Goal: Communication & Community: Ask a question

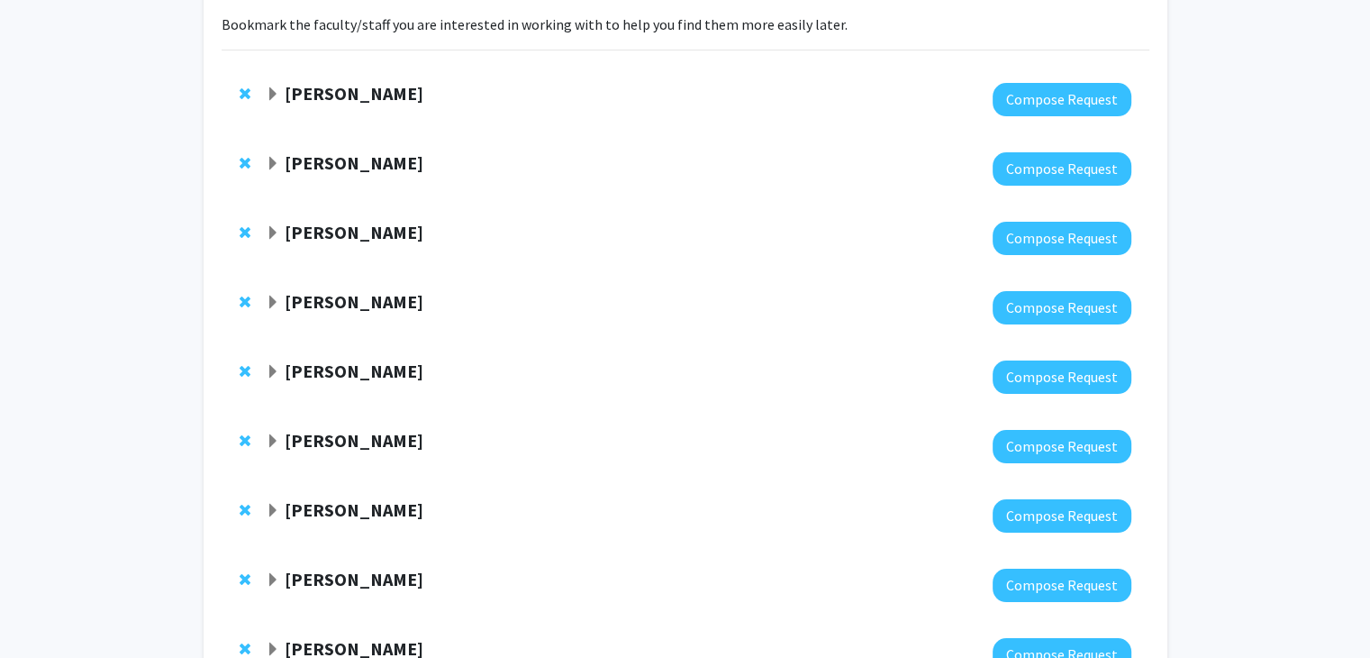
scroll to position [417, 0]
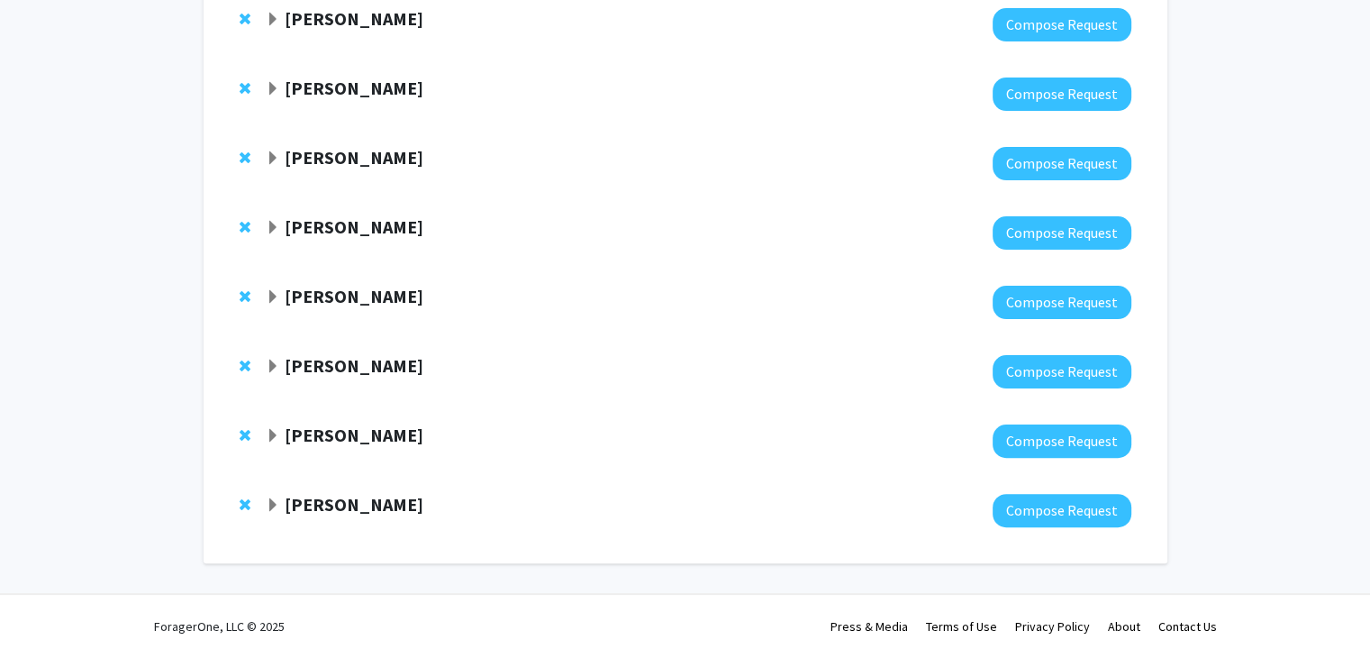
click at [368, 434] on strong "[PERSON_NAME]" at bounding box center [354, 434] width 139 height 23
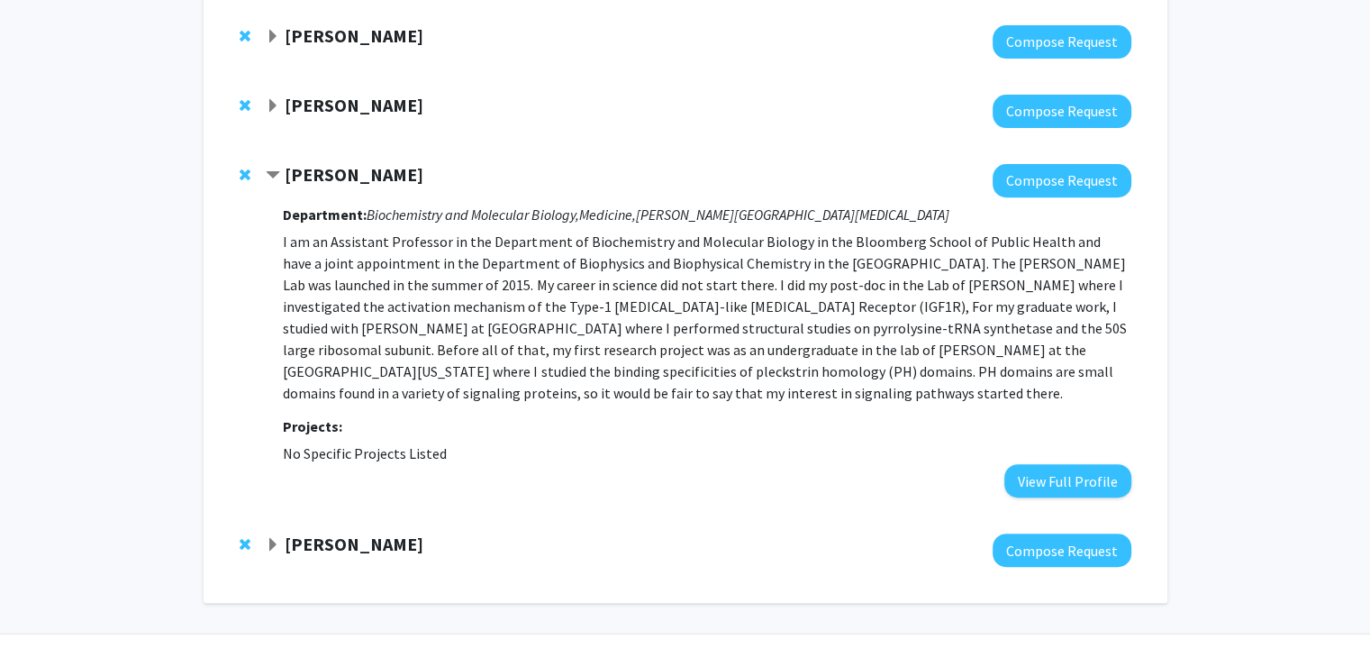
scroll to position [687, 0]
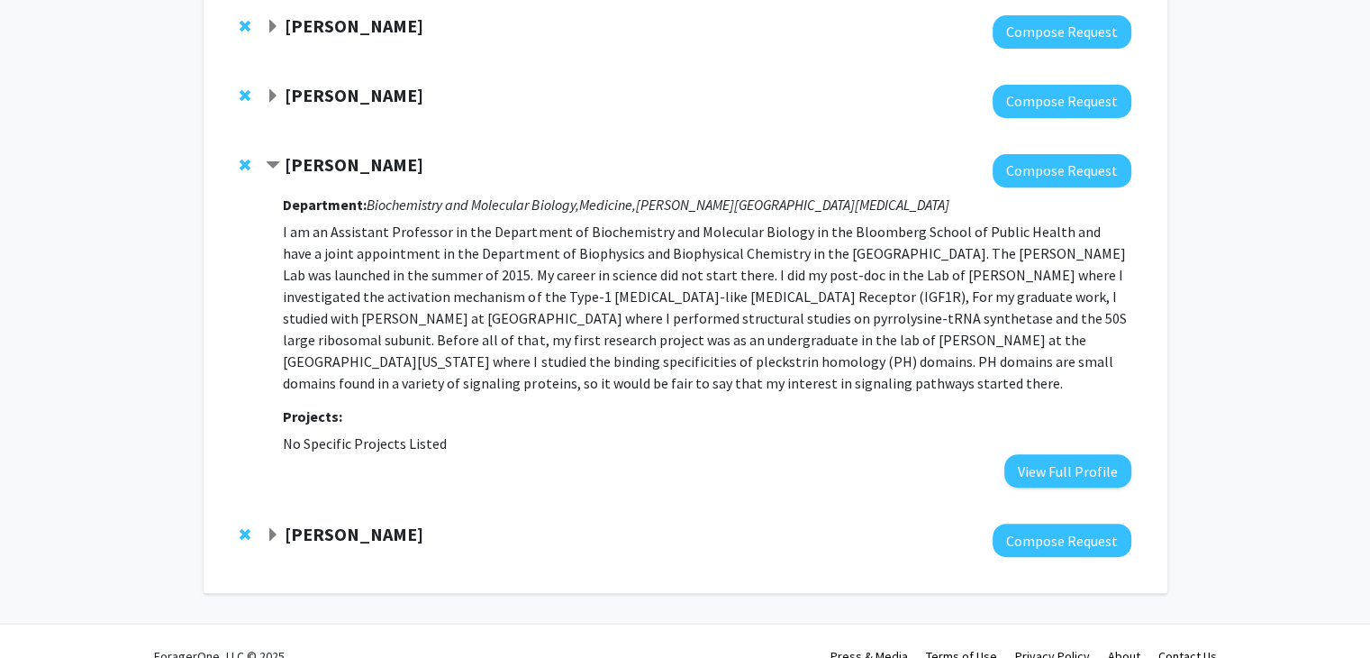
click at [386, 534] on strong "[PERSON_NAME]" at bounding box center [354, 533] width 139 height 23
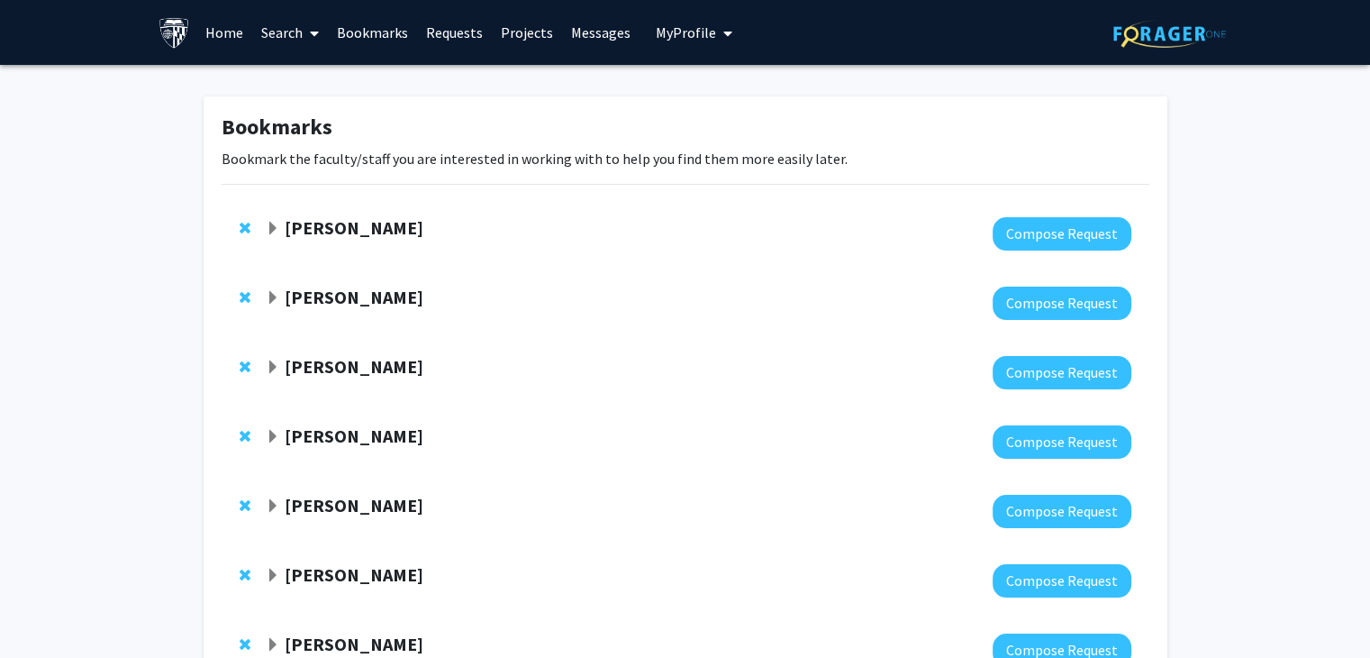
scroll to position [450, 0]
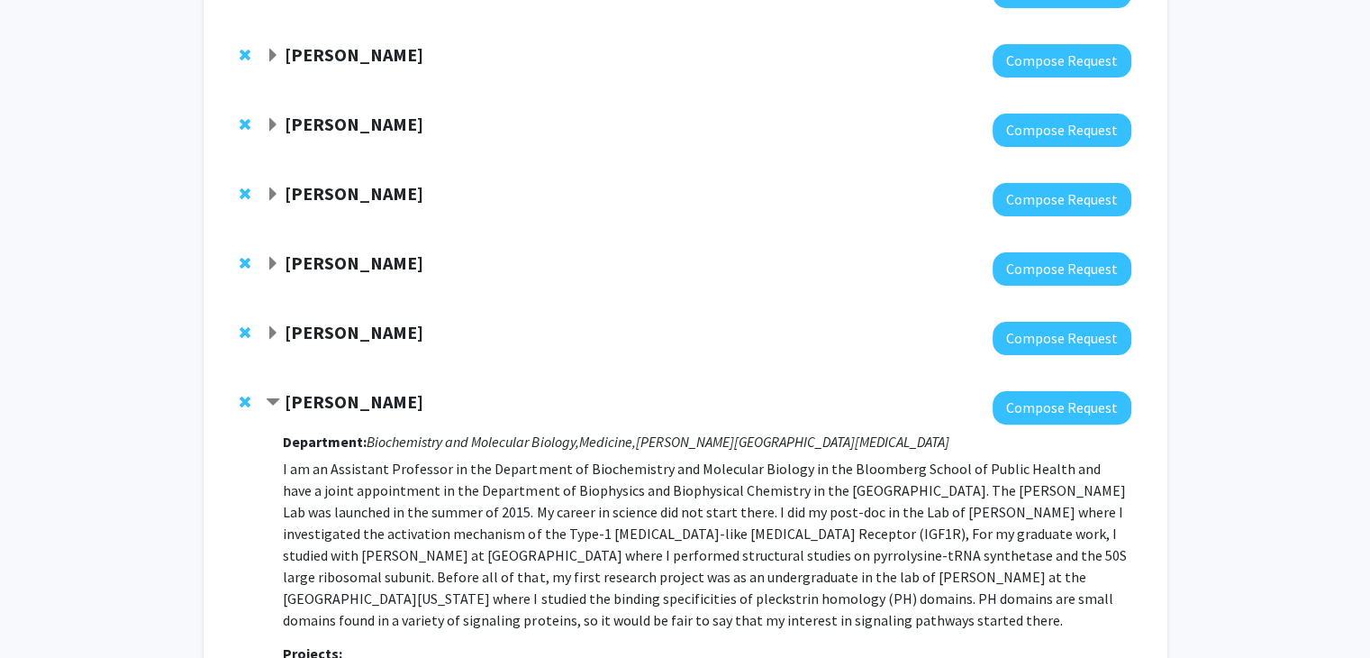
click at [380, 397] on strong "[PERSON_NAME]" at bounding box center [354, 401] width 139 height 23
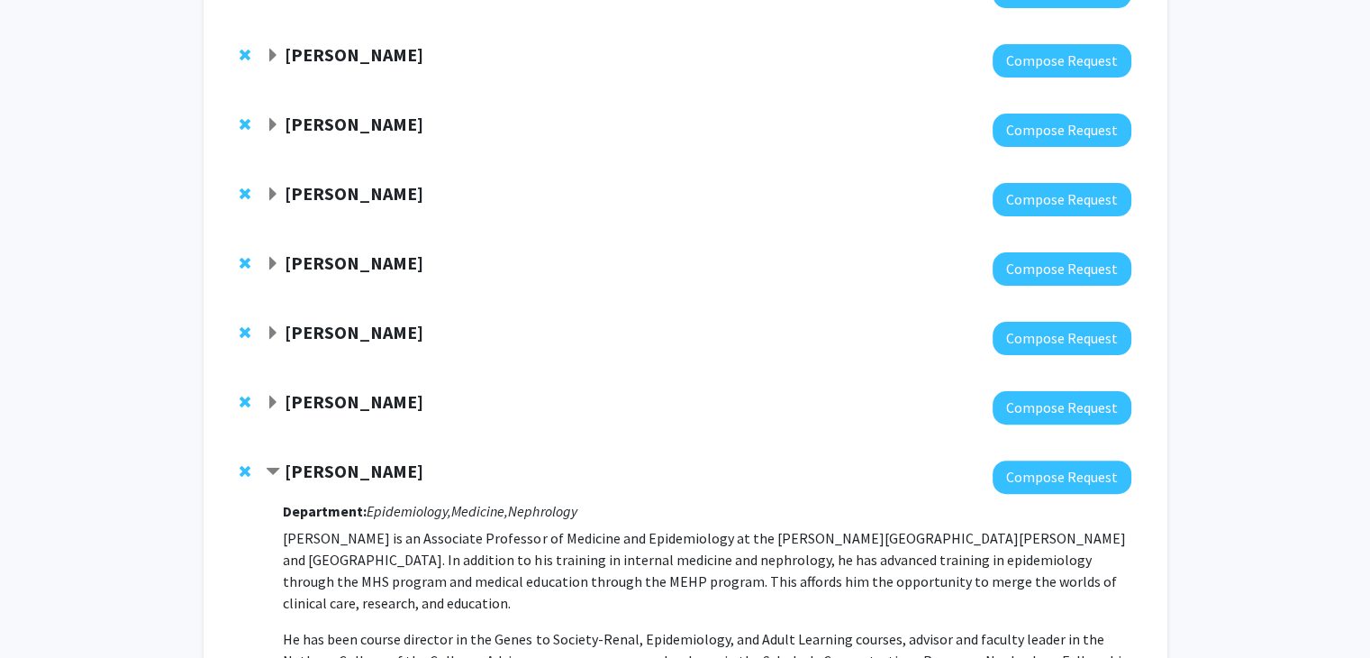
click at [363, 469] on strong "[PERSON_NAME]" at bounding box center [354, 470] width 139 height 23
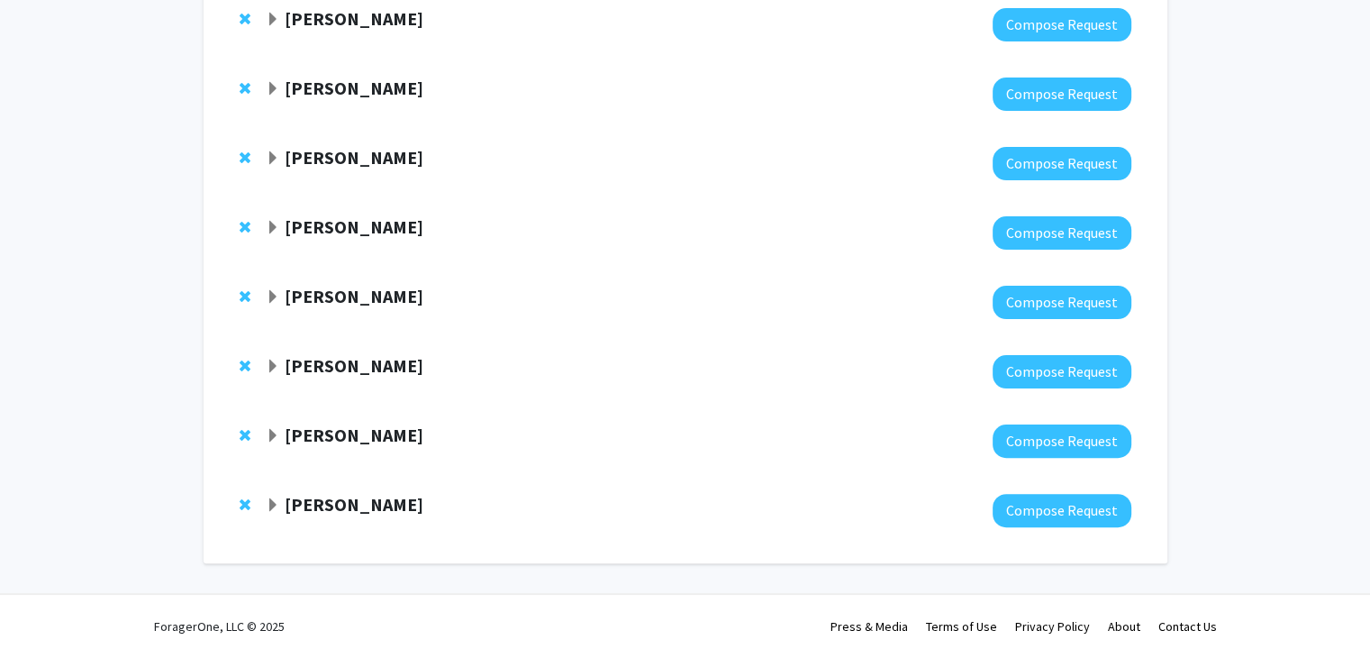
click at [368, 363] on strong "[PERSON_NAME]" at bounding box center [354, 365] width 139 height 23
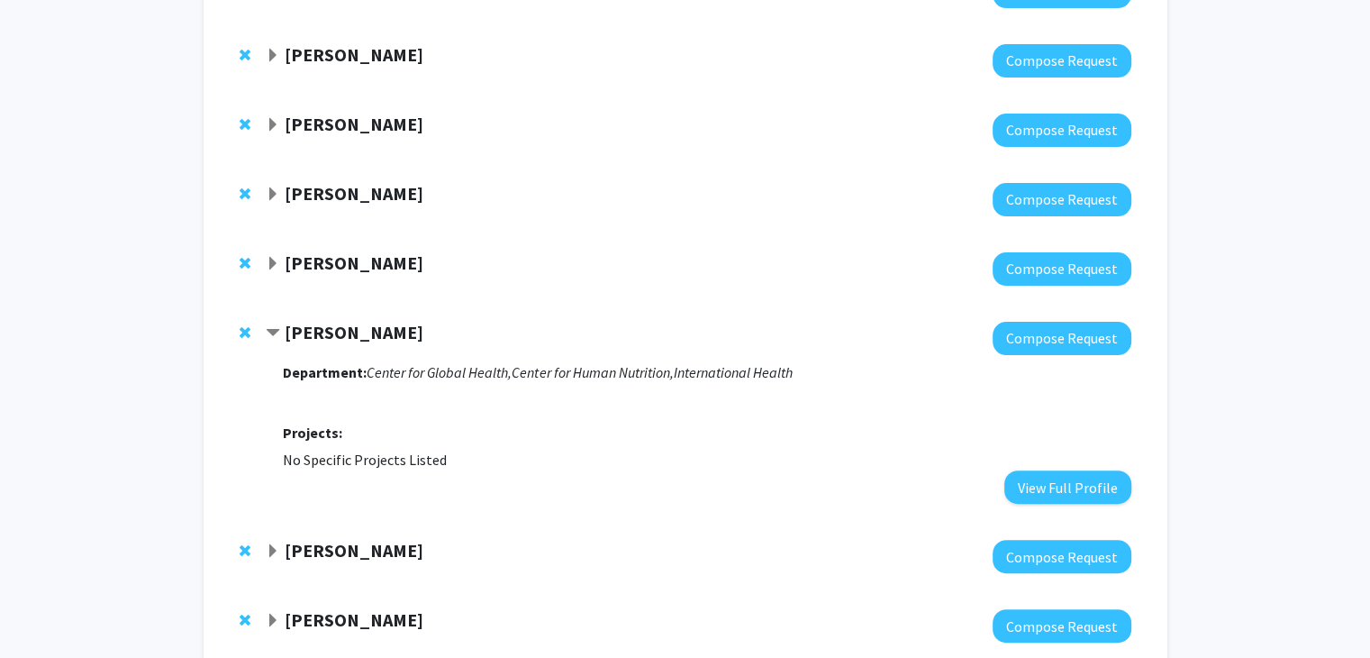
click at [378, 328] on strong "[PERSON_NAME]" at bounding box center [354, 332] width 139 height 23
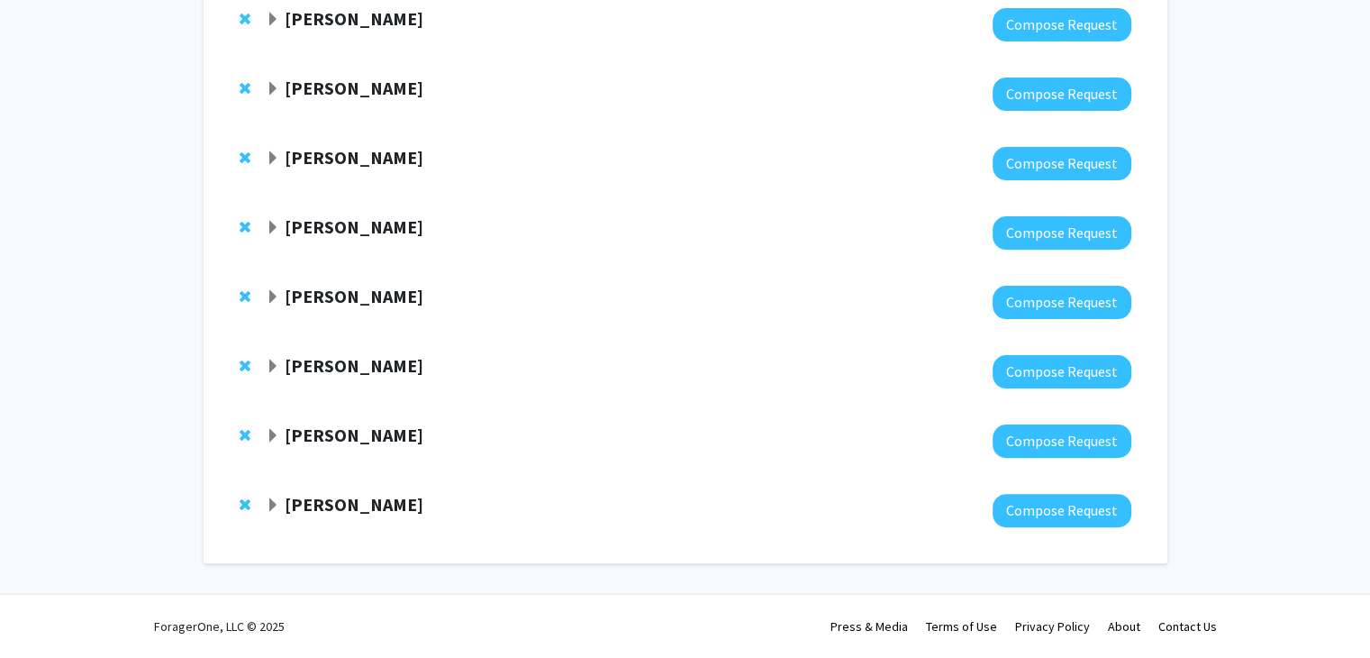
click at [364, 296] on strong "[PERSON_NAME]" at bounding box center [354, 296] width 139 height 23
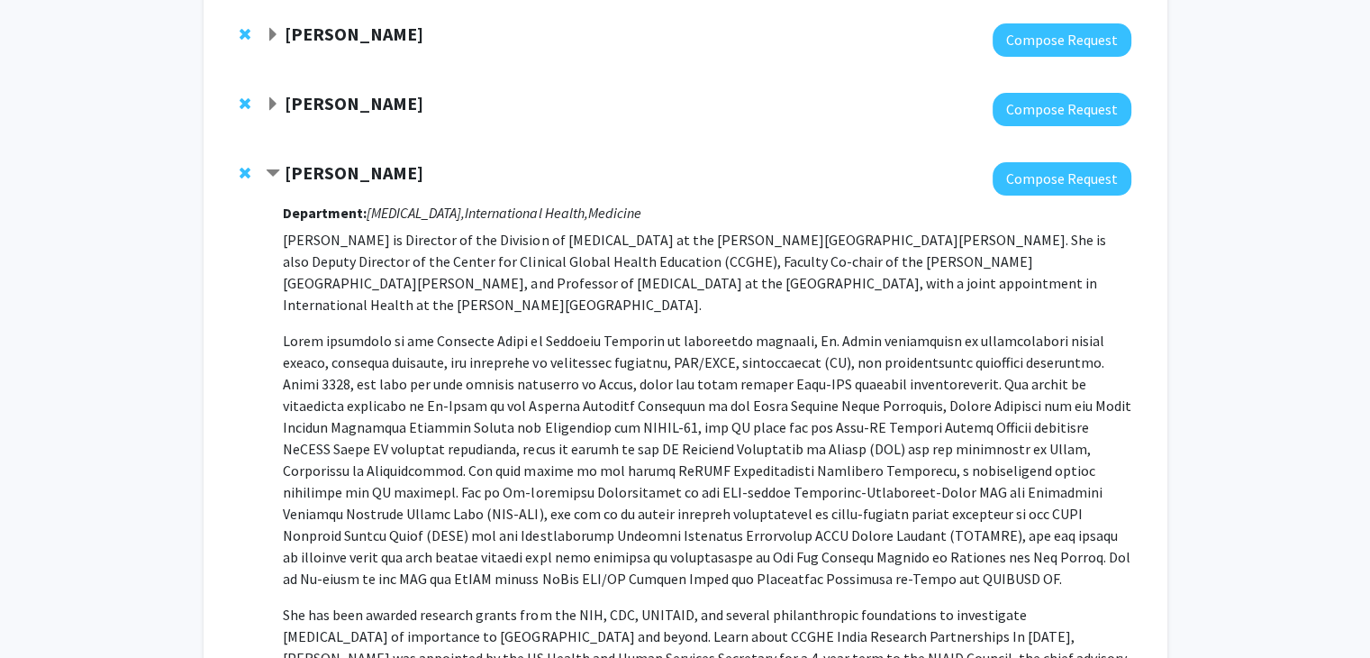
click at [339, 173] on strong "Amita Gupta" at bounding box center [354, 172] width 139 height 23
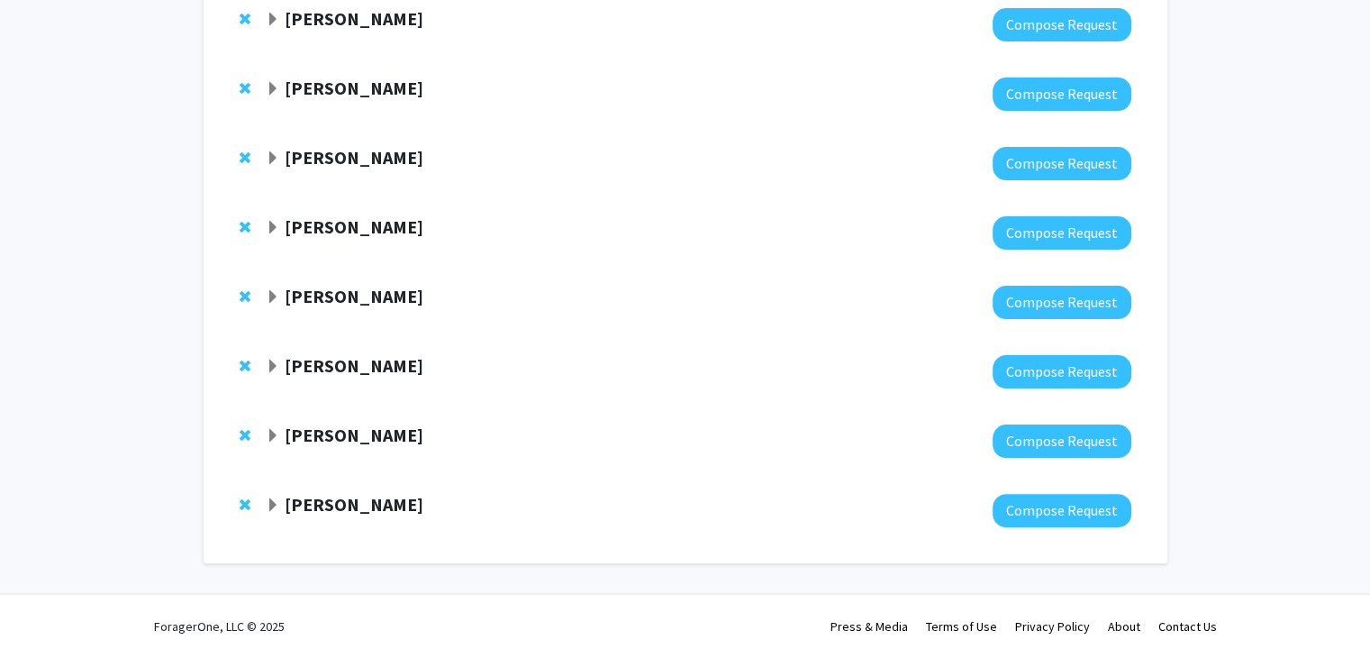
click at [357, 231] on strong "Danielle German" at bounding box center [354, 226] width 139 height 23
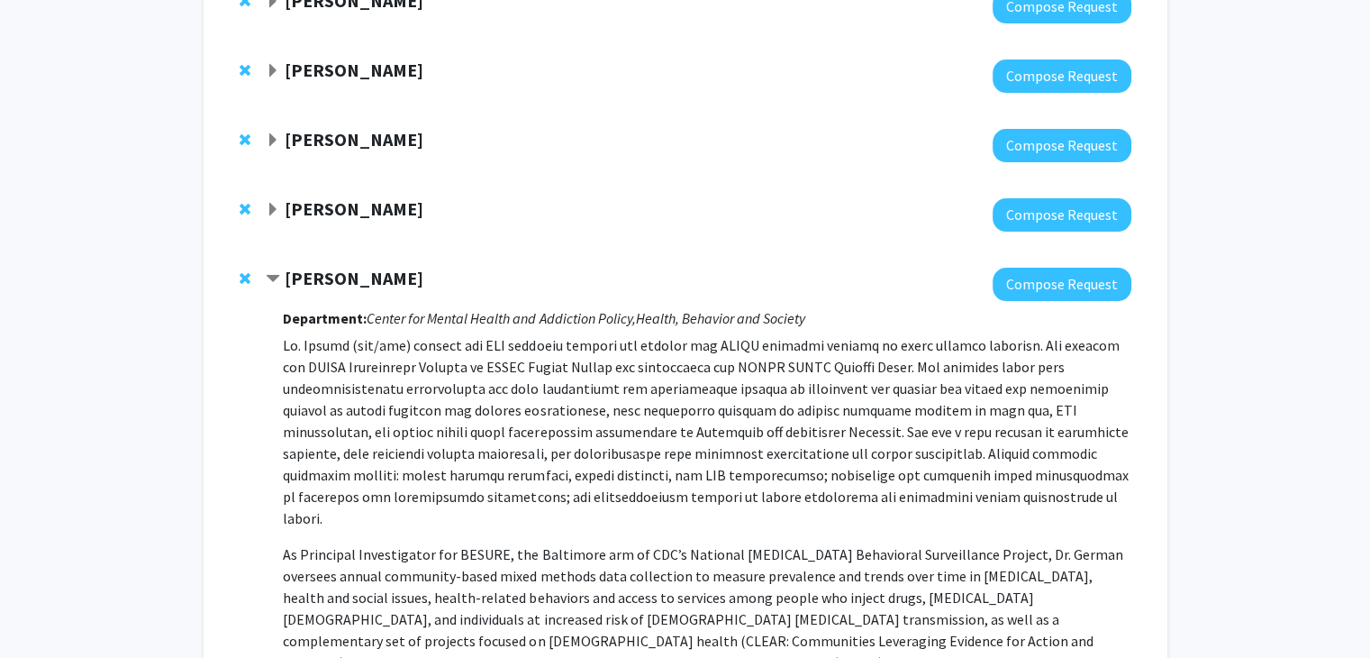
scroll to position [360, 0]
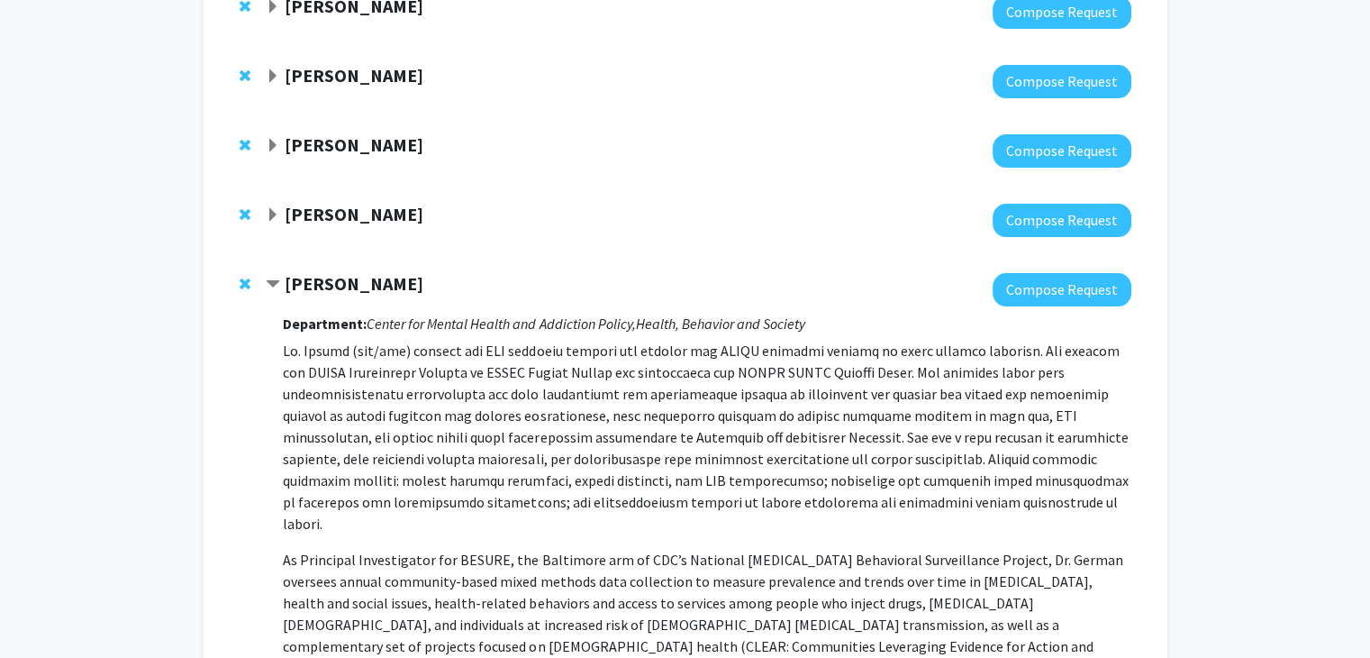
click at [366, 275] on strong "Danielle German" at bounding box center [354, 283] width 139 height 23
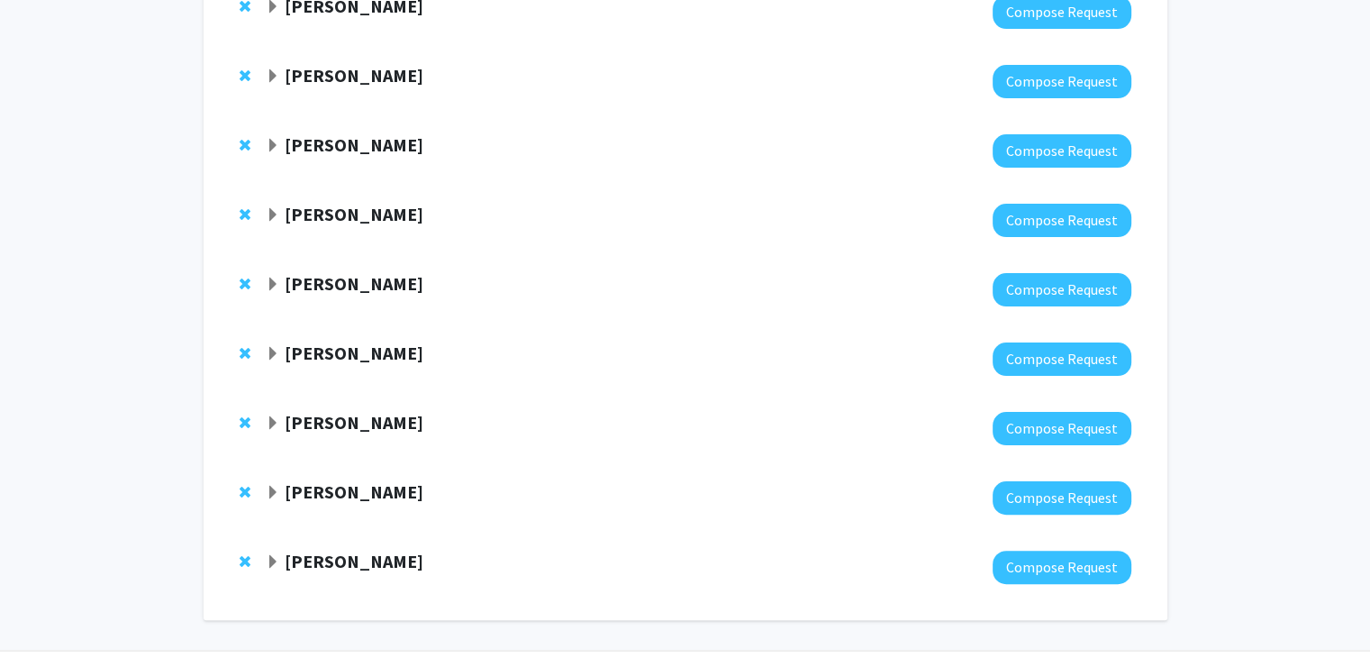
click at [358, 212] on strong "Renan Castillo" at bounding box center [354, 214] width 139 height 23
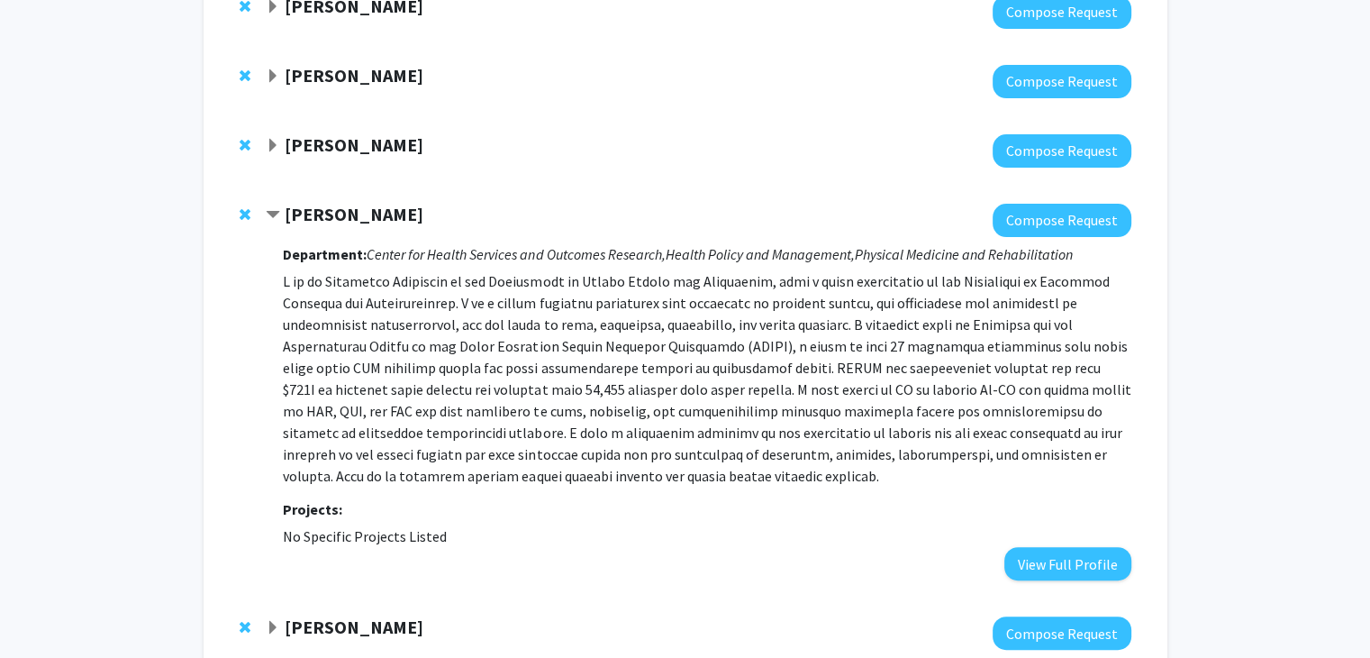
click at [358, 214] on strong "Renan Castillo" at bounding box center [354, 214] width 139 height 23
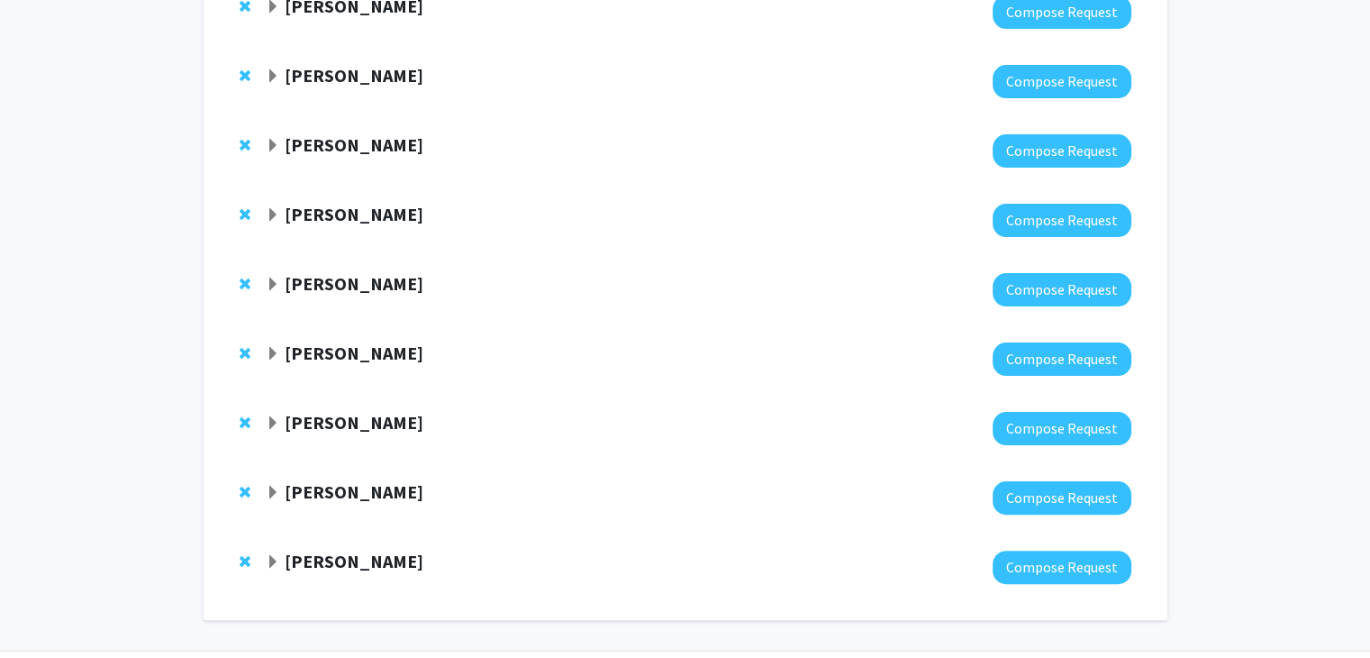
click at [360, 151] on strong "Caleb Alexander" at bounding box center [354, 144] width 139 height 23
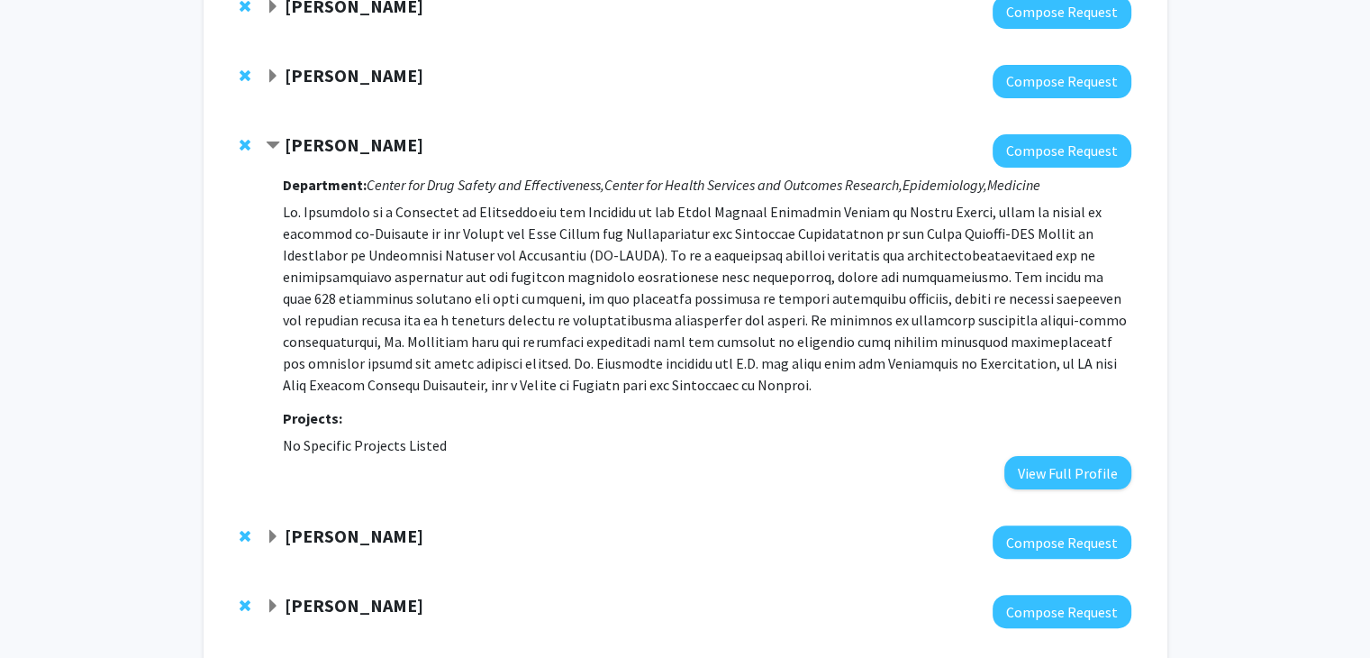
click at [360, 151] on strong "Caleb Alexander" at bounding box center [354, 144] width 139 height 23
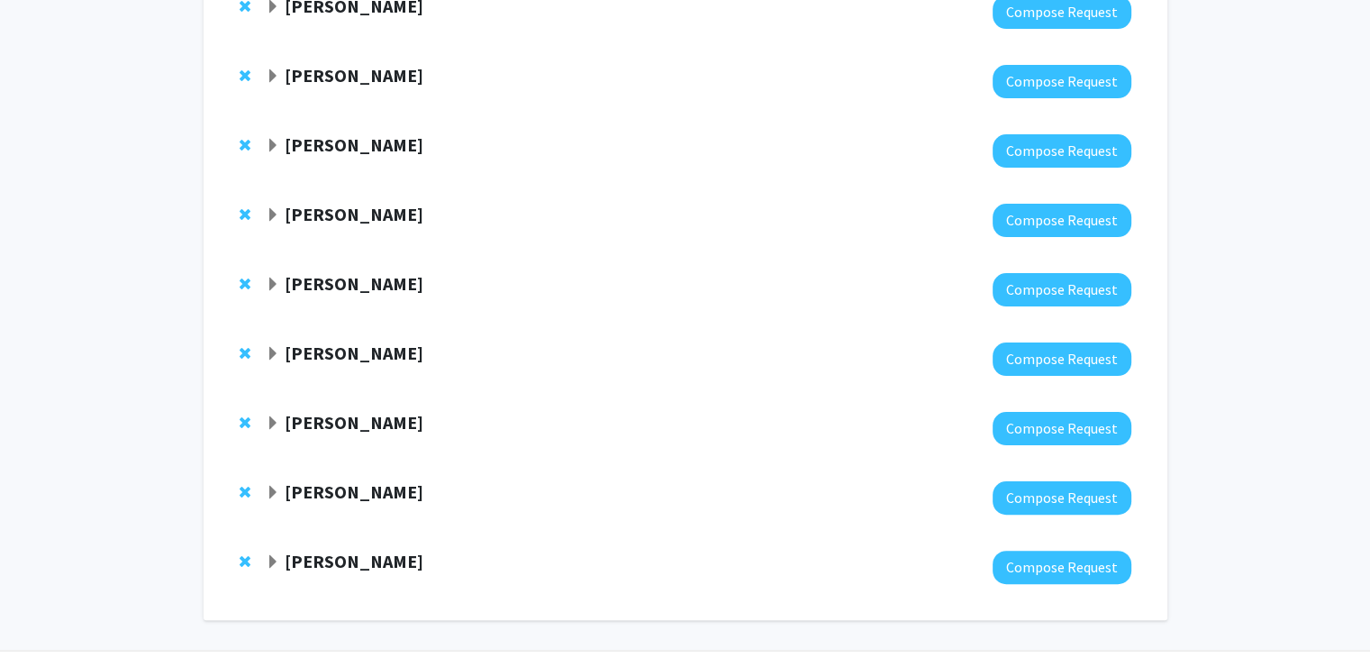
click at [379, 81] on strong "Shyam Biswal" at bounding box center [354, 75] width 139 height 23
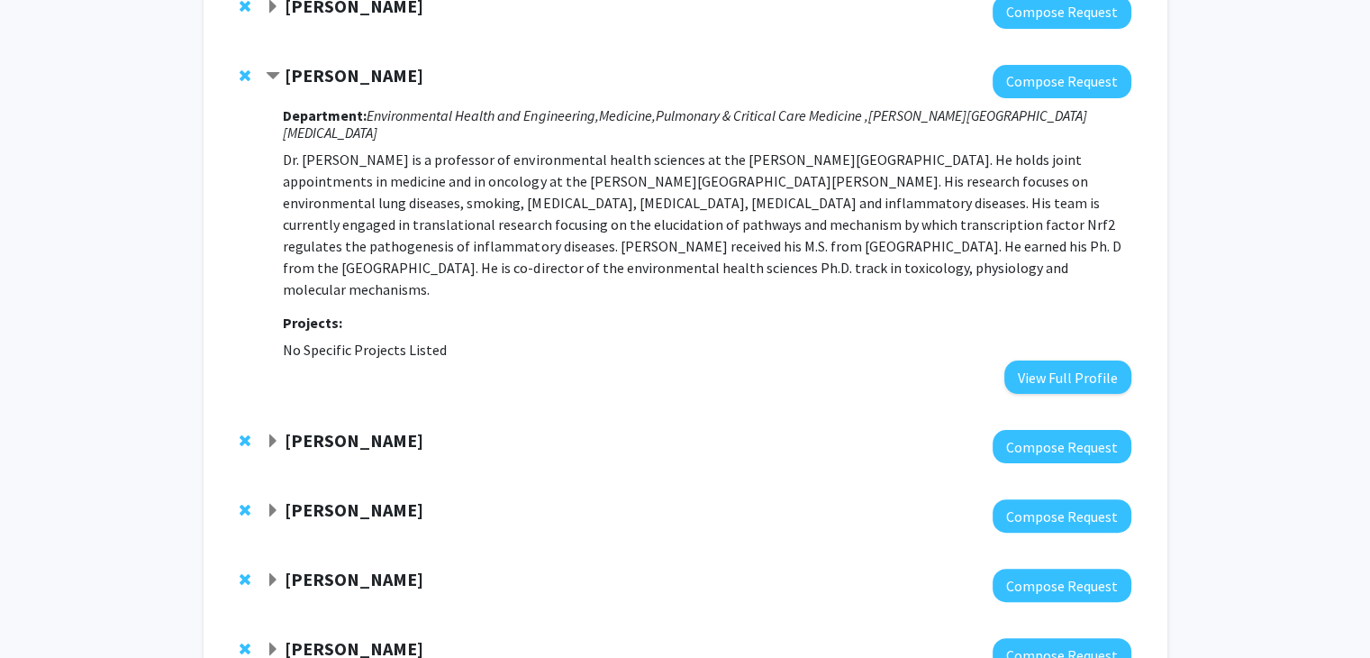
click at [379, 81] on strong "Shyam Biswal" at bounding box center [354, 75] width 139 height 23
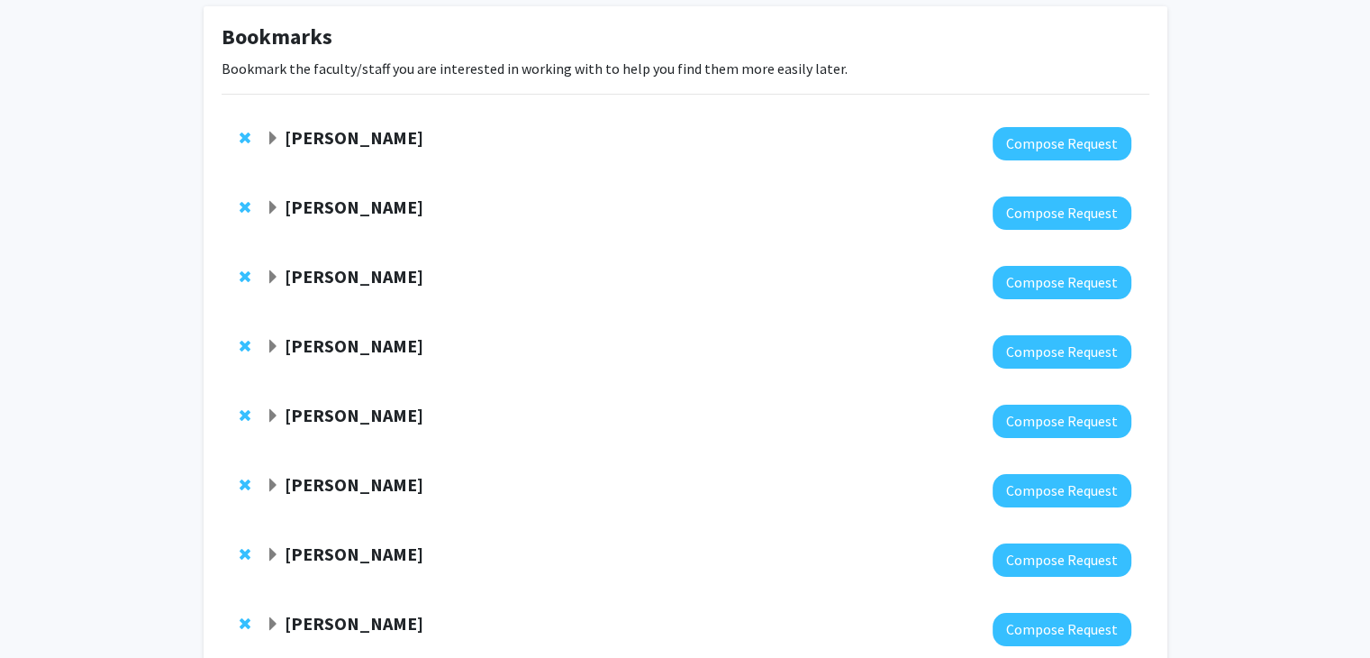
scroll to position [90, 0]
click at [354, 273] on strong "Utthara Nayar" at bounding box center [354, 276] width 139 height 23
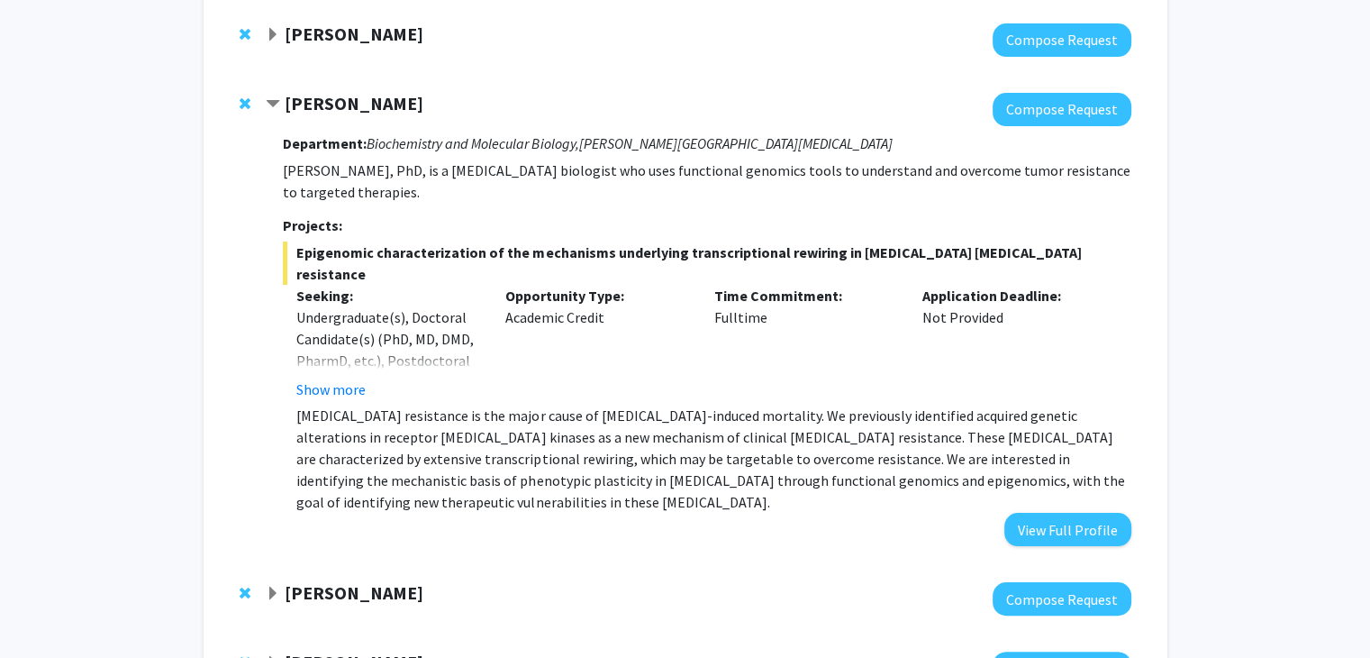
scroll to position [270, 0]
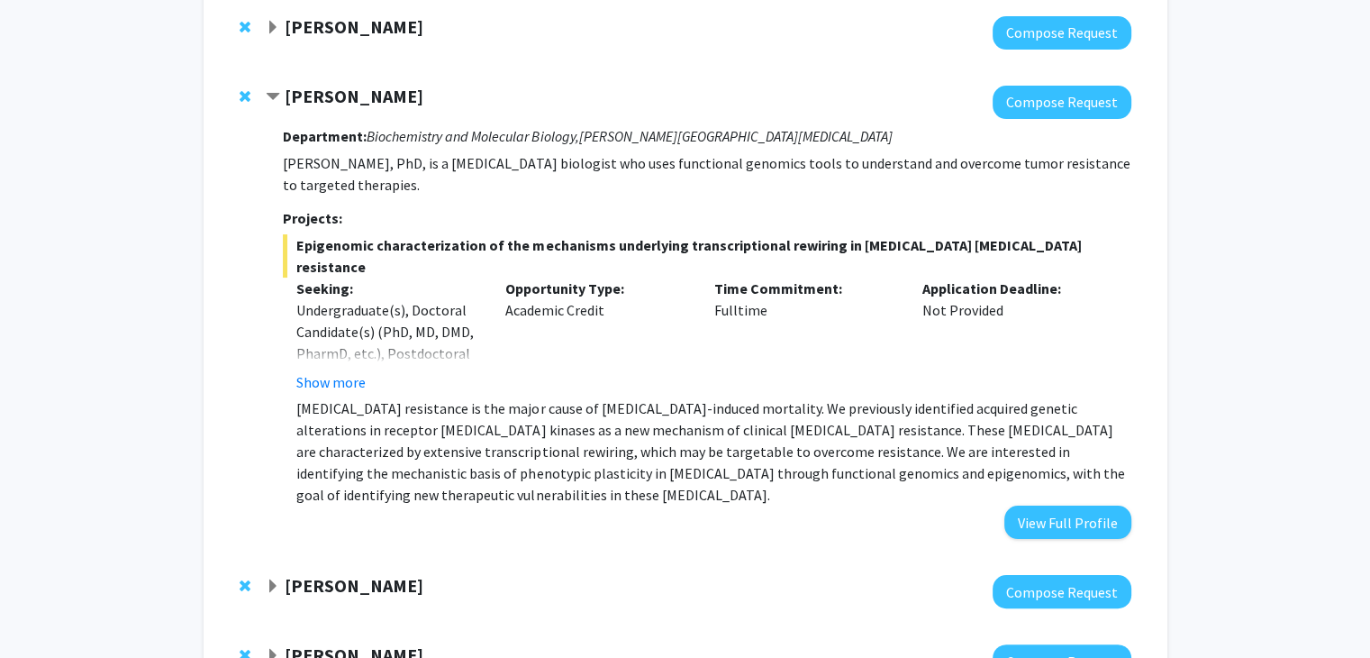
click at [364, 92] on strong "Utthara Nayar" at bounding box center [354, 96] width 139 height 23
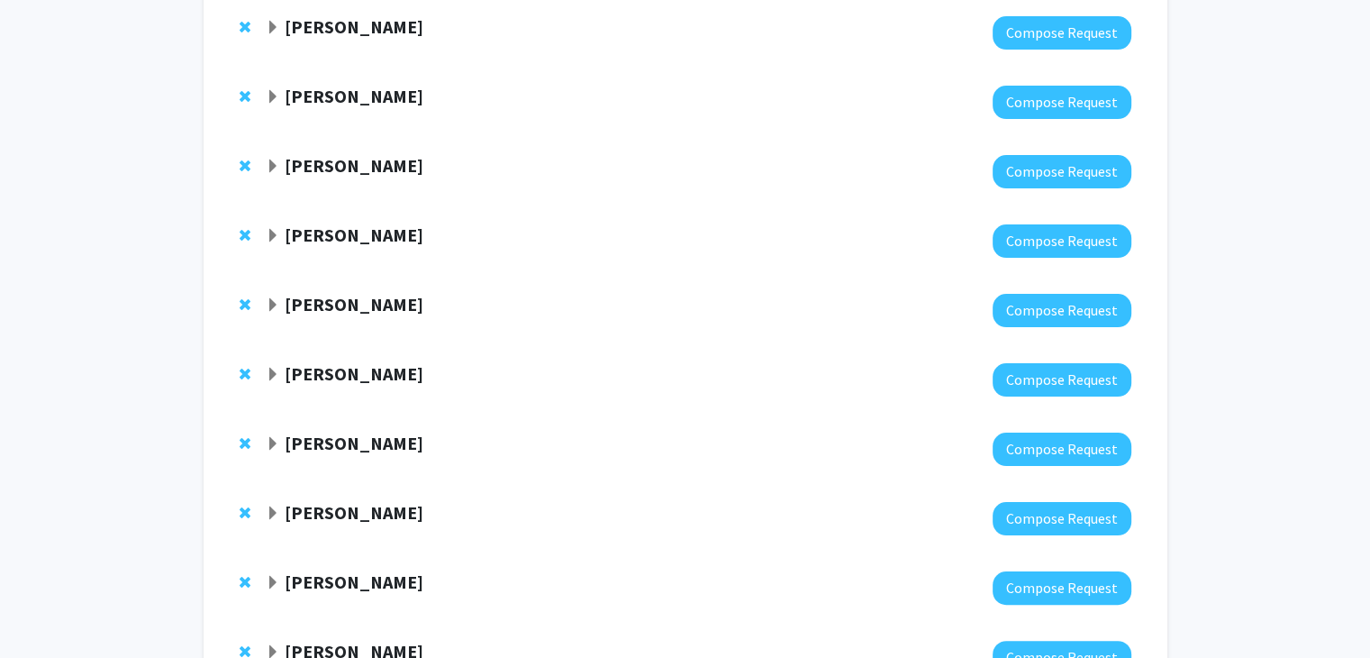
click at [367, 31] on strong "[PERSON_NAME]" at bounding box center [354, 26] width 139 height 23
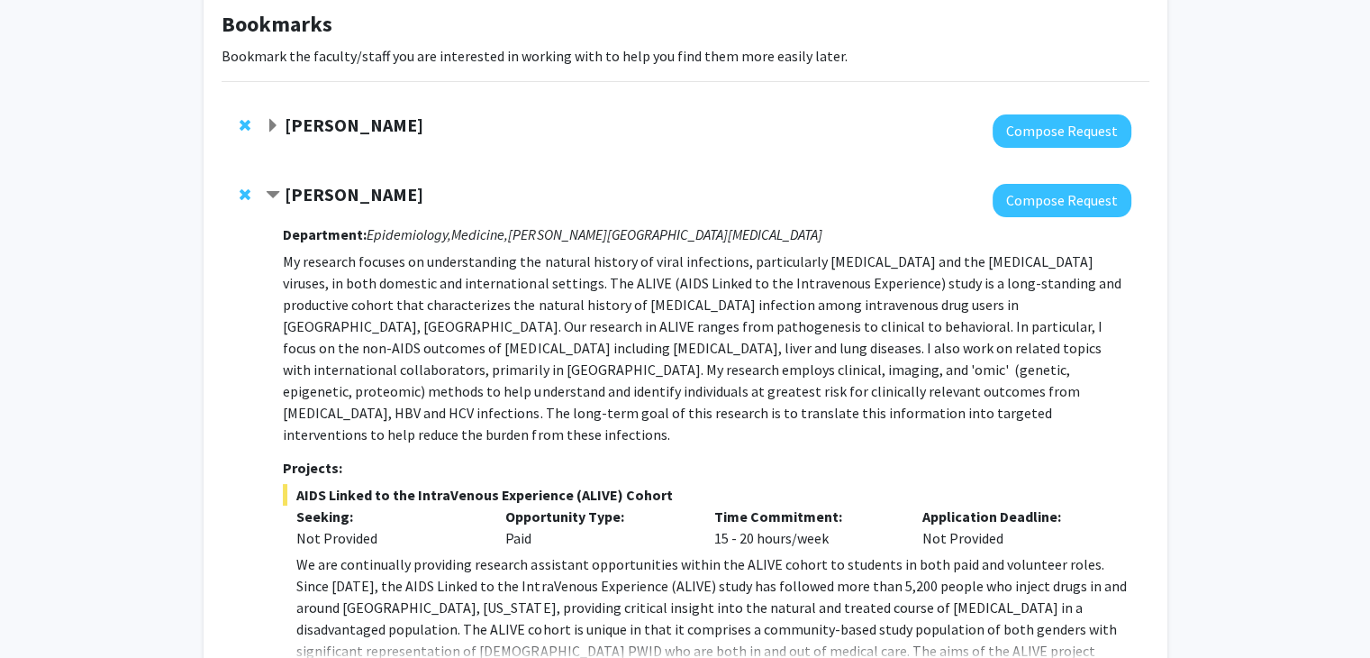
scroll to position [90, 0]
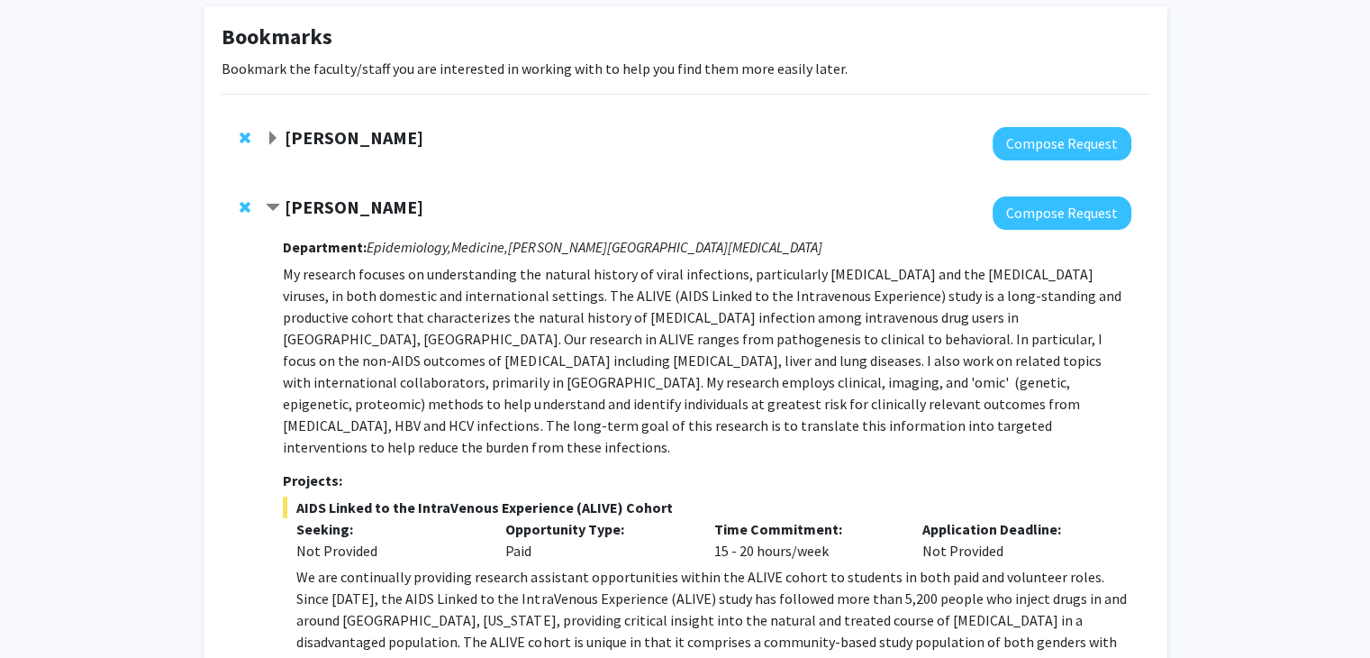
click at [367, 139] on strong "[PERSON_NAME]" at bounding box center [354, 137] width 139 height 23
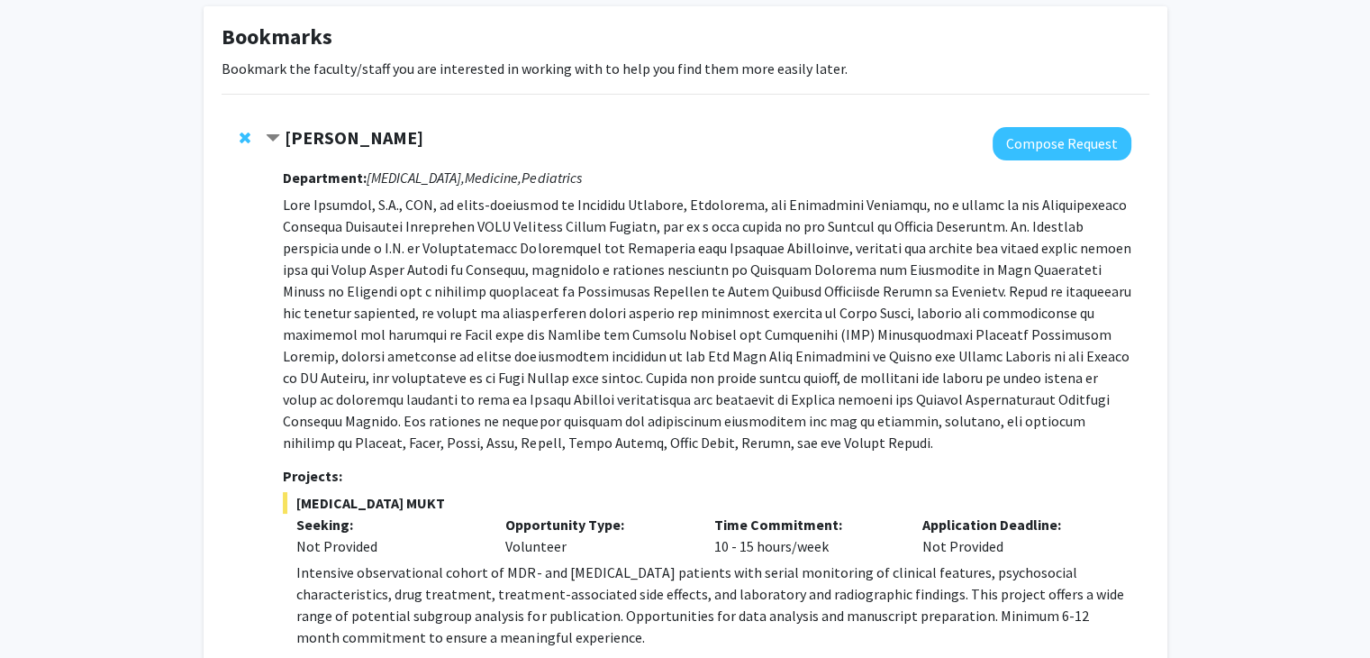
click at [388, 147] on strong "[PERSON_NAME]" at bounding box center [354, 137] width 139 height 23
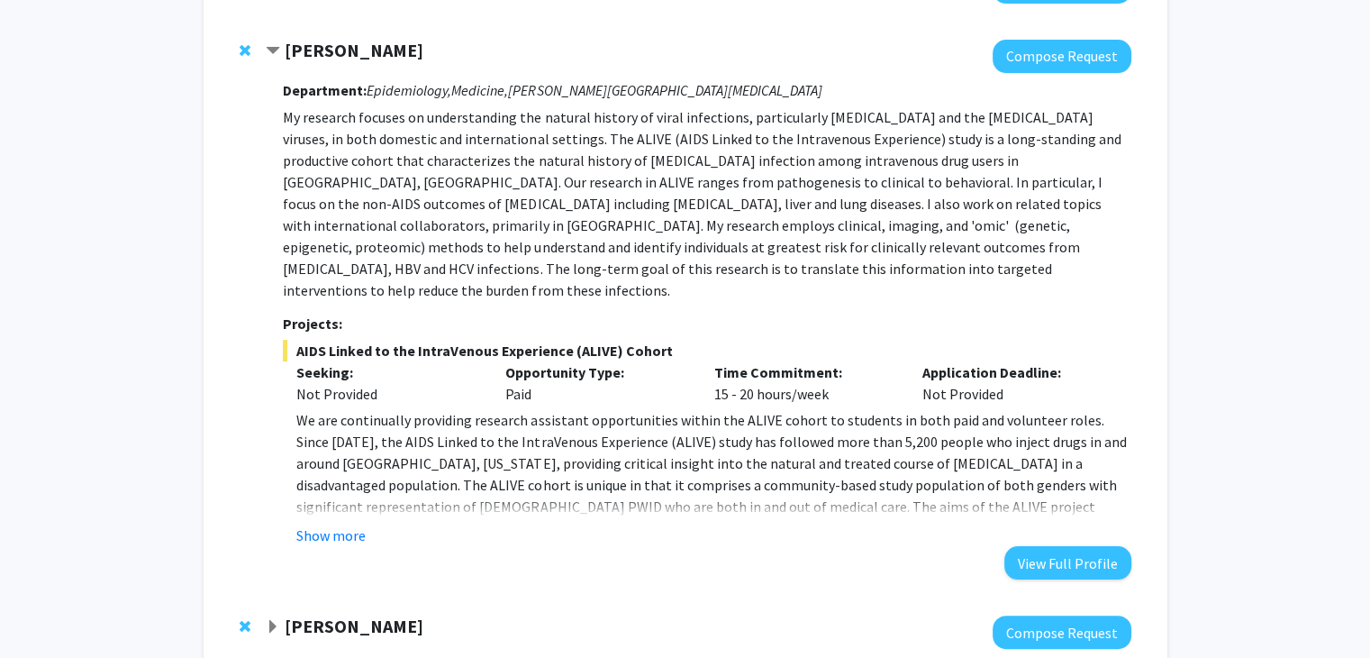
scroll to position [270, 0]
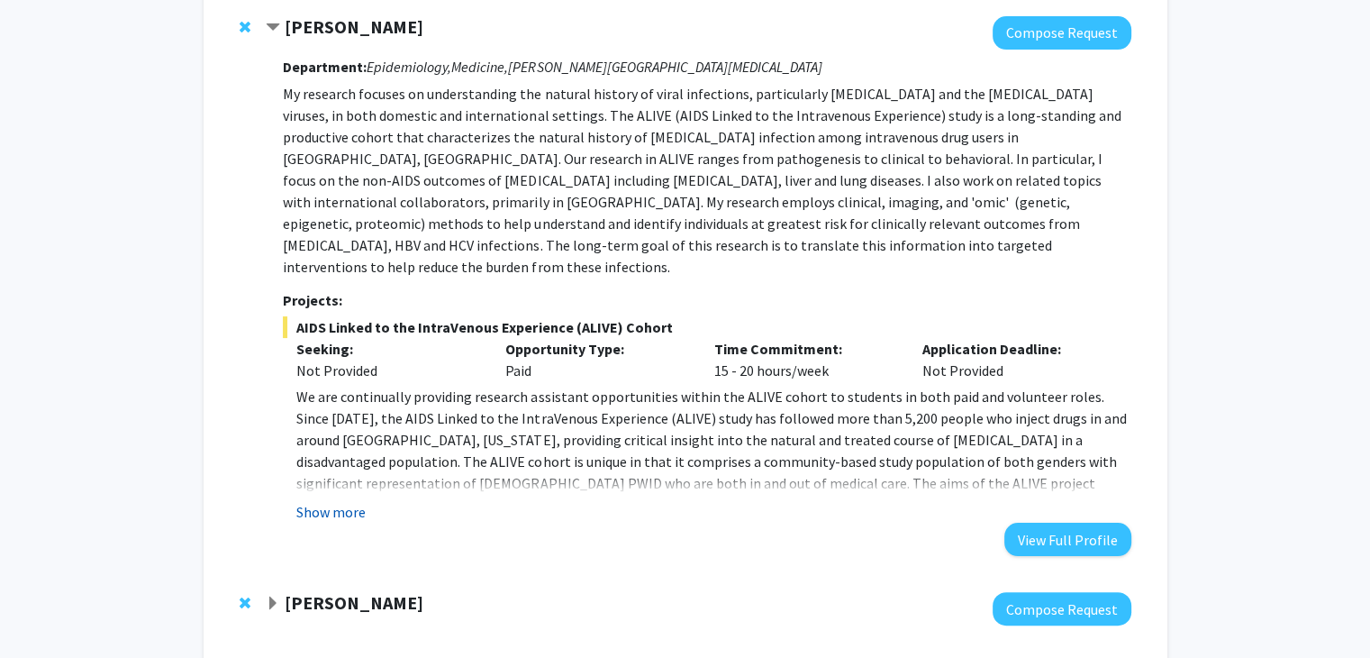
click at [346, 501] on button "Show more" at bounding box center [330, 512] width 69 height 22
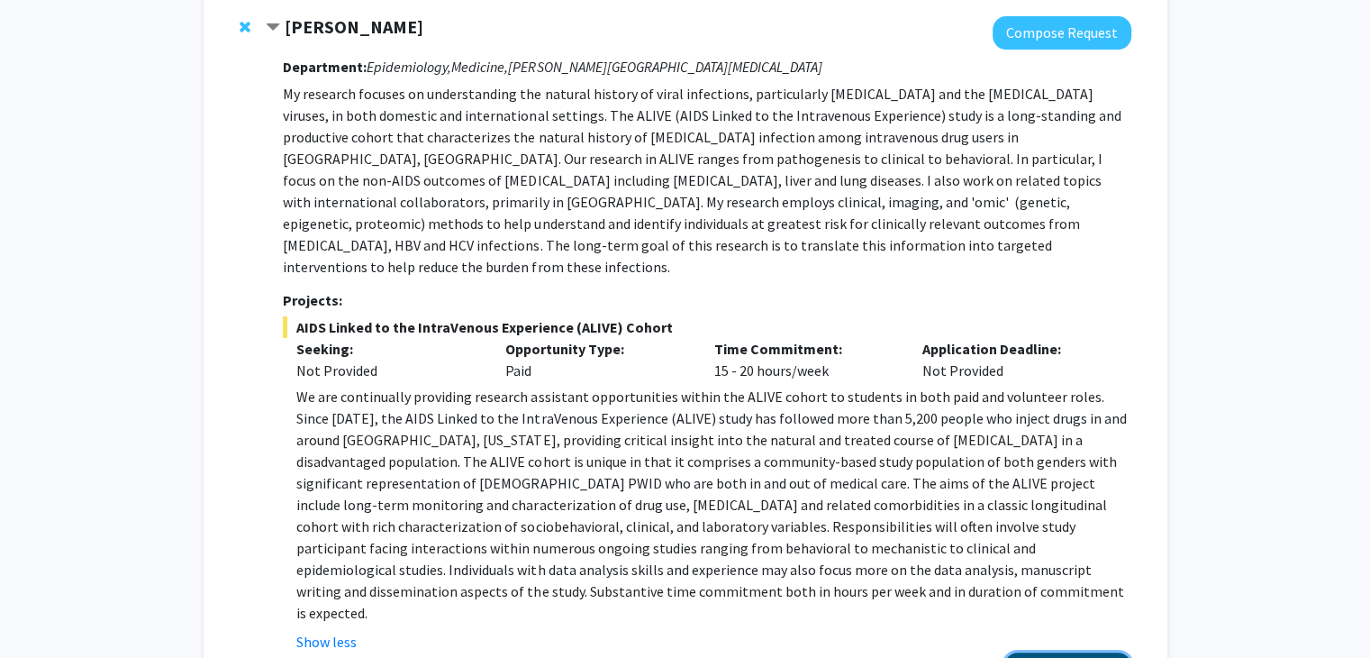
click at [1064, 652] on button "View Full Profile" at bounding box center [1067, 668] width 127 height 33
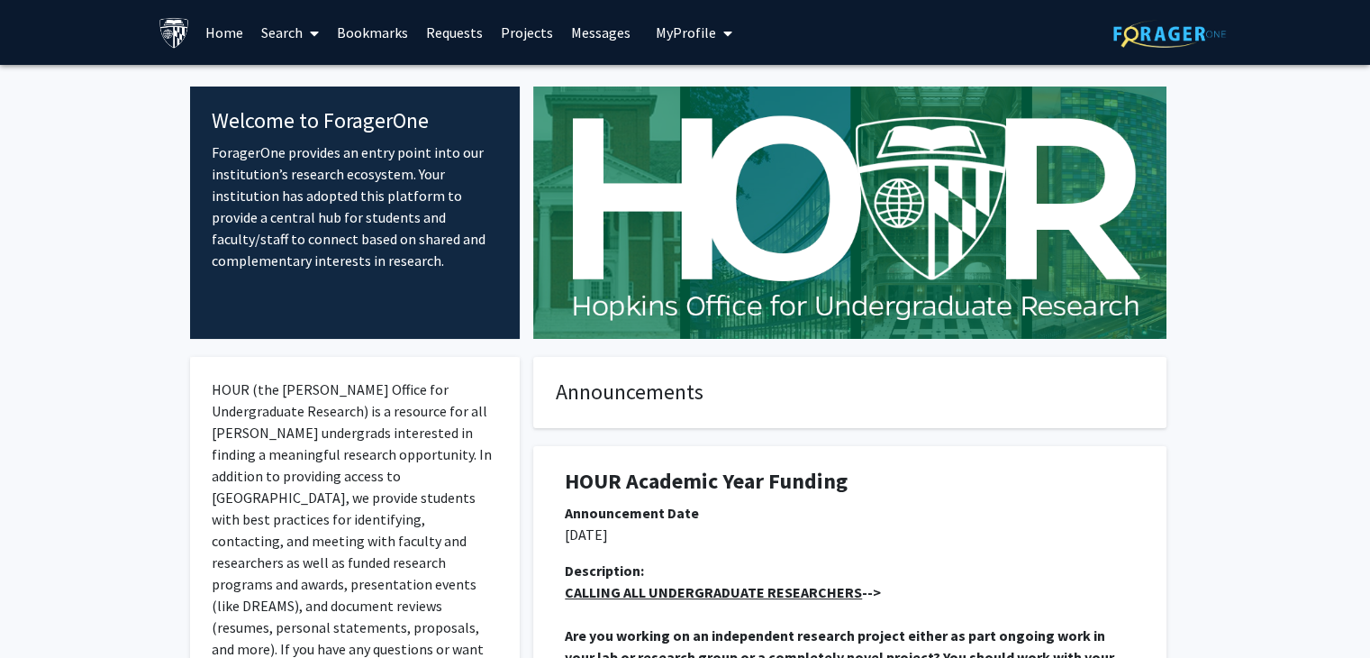
click at [371, 28] on link "Bookmarks" at bounding box center [372, 32] width 89 height 63
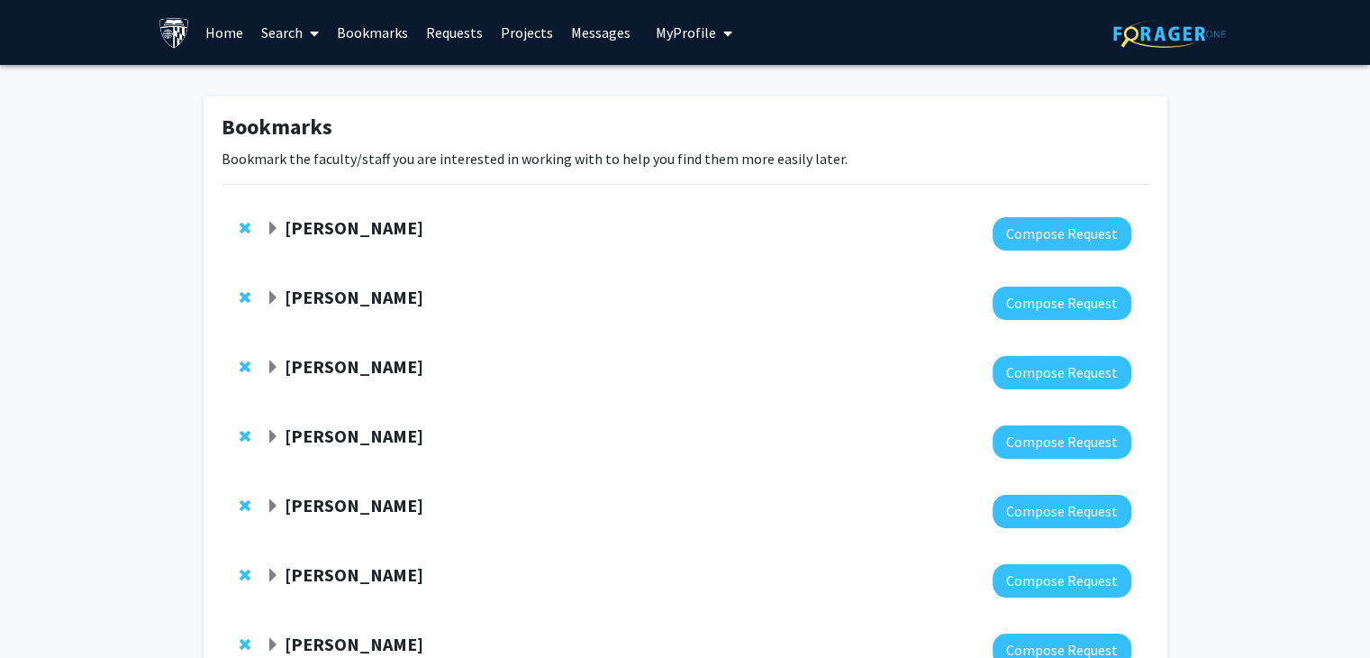
click at [735, 297] on div at bounding box center [698, 302] width 865 height 33
drag, startPoint x: 337, startPoint y: 295, endPoint x: 386, endPoint y: 308, distance: 51.4
click at [340, 295] on strong "[PERSON_NAME]" at bounding box center [354, 297] width 139 height 23
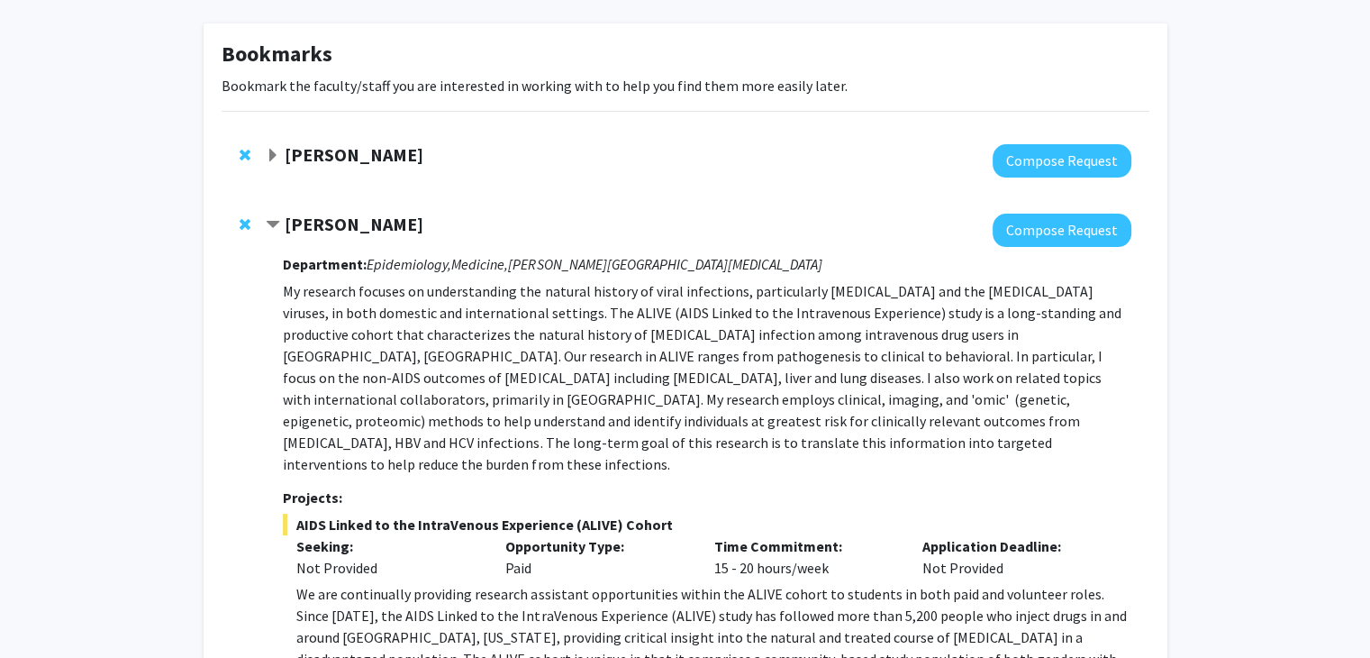
scroll to position [270, 0]
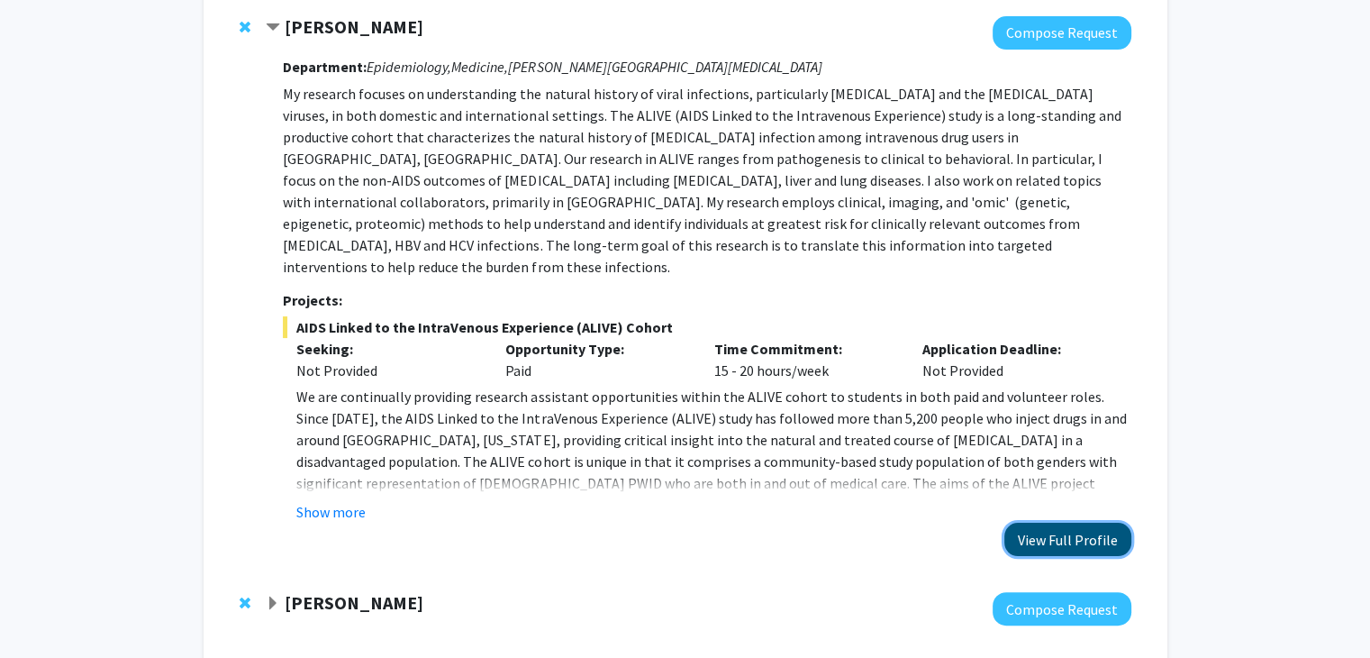
click at [1077, 524] on button "View Full Profile" at bounding box center [1067, 538] width 127 height 33
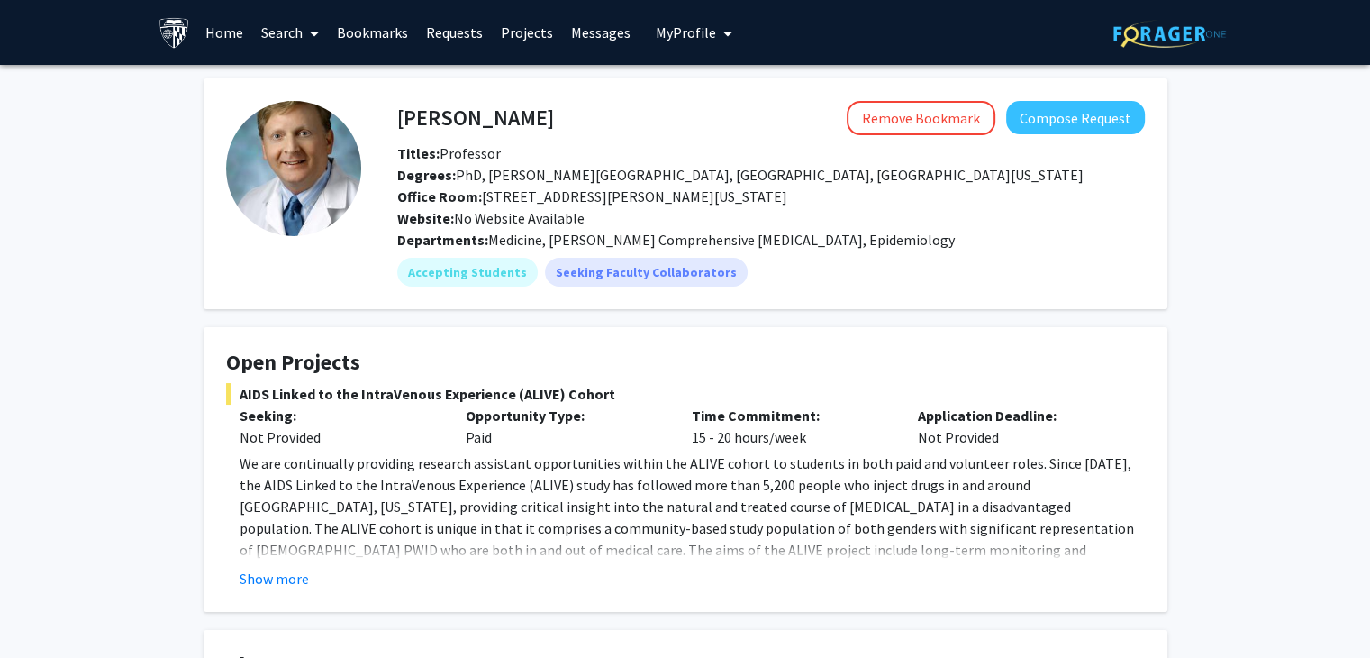
drag, startPoint x: 281, startPoint y: 585, endPoint x: 288, endPoint y: 562, distance: 23.6
click at [281, 572] on button "Show more" at bounding box center [274, 579] width 69 height 22
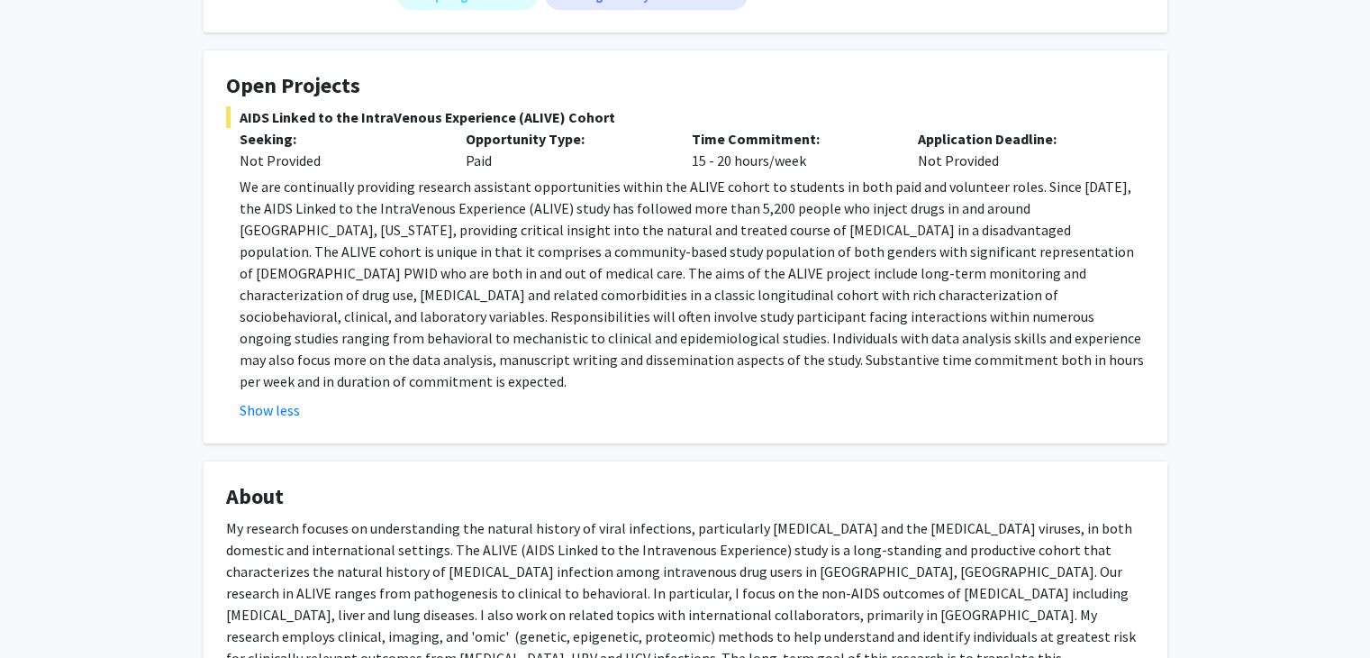
scroll to position [270, 0]
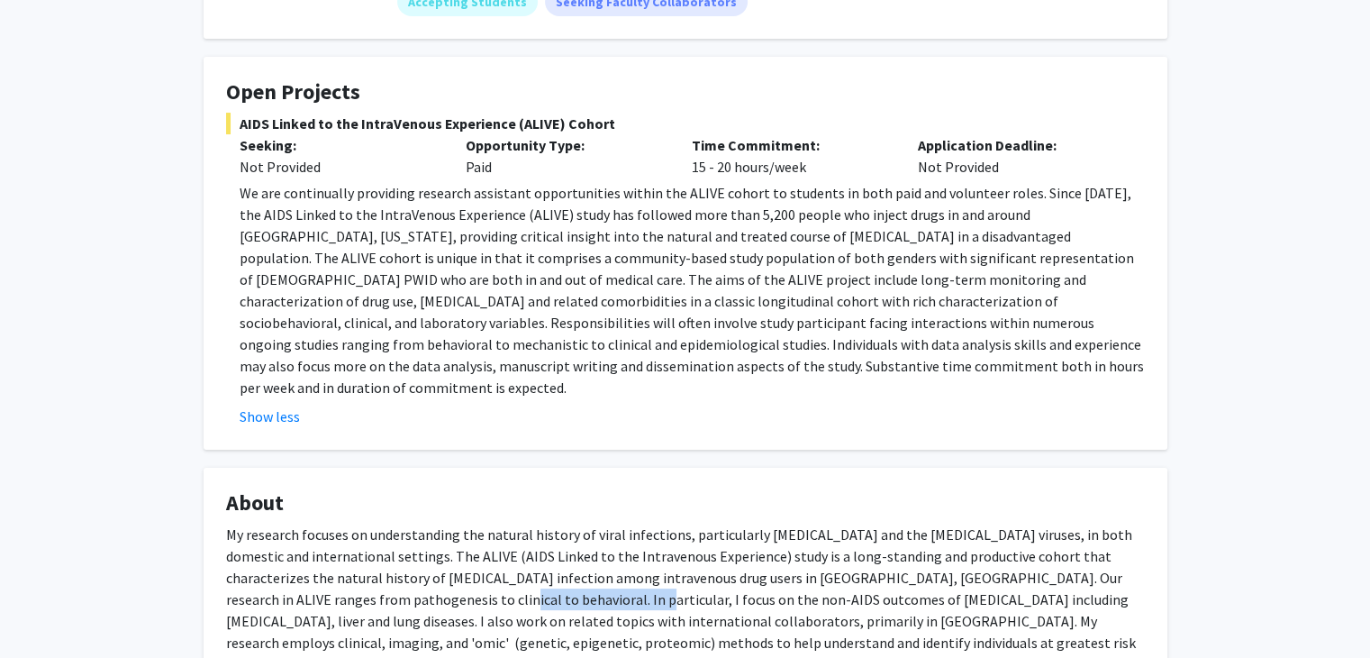
drag, startPoint x: 301, startPoint y: 584, endPoint x: 459, endPoint y: 580, distance: 157.7
click at [459, 580] on div "My research focuses on understanding the natural history of viral infections, p…" at bounding box center [685, 609] width 919 height 173
copy div "non-AIDS outcomes of [MEDICAL_DATA]"
click at [551, 587] on div "My research focuses on understanding the natural history of viral infections, p…" at bounding box center [685, 609] width 919 height 173
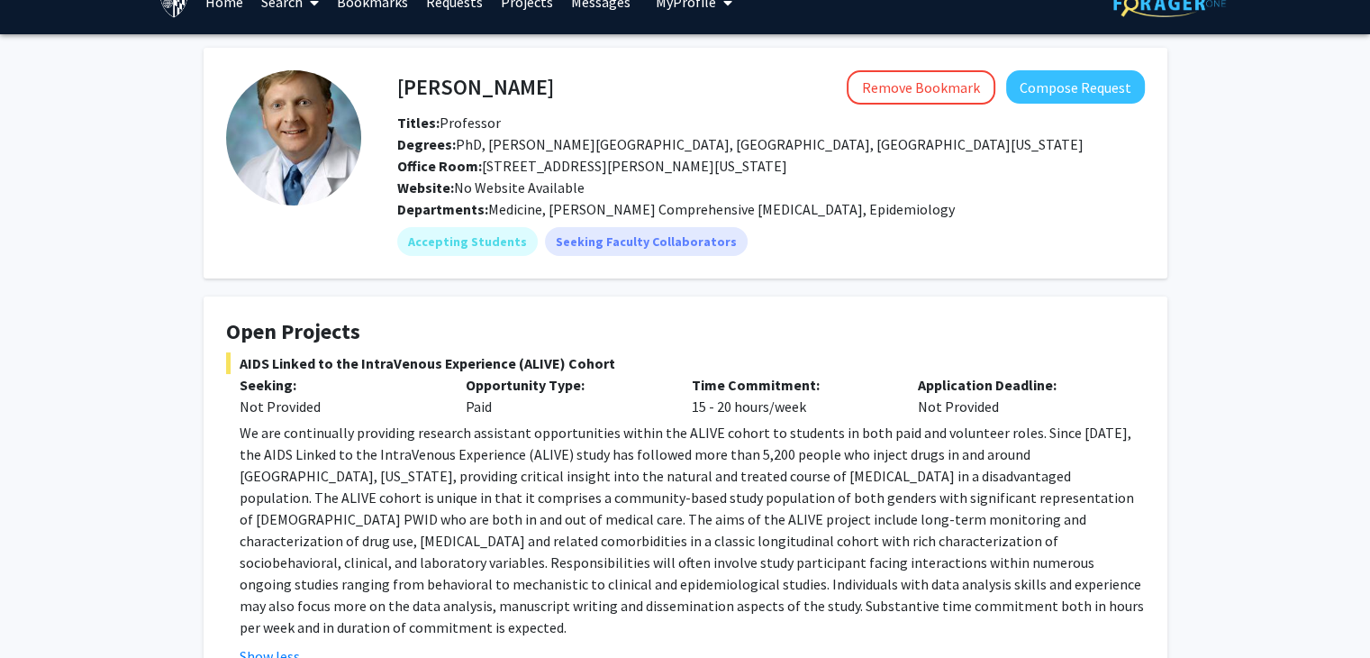
scroll to position [0, 0]
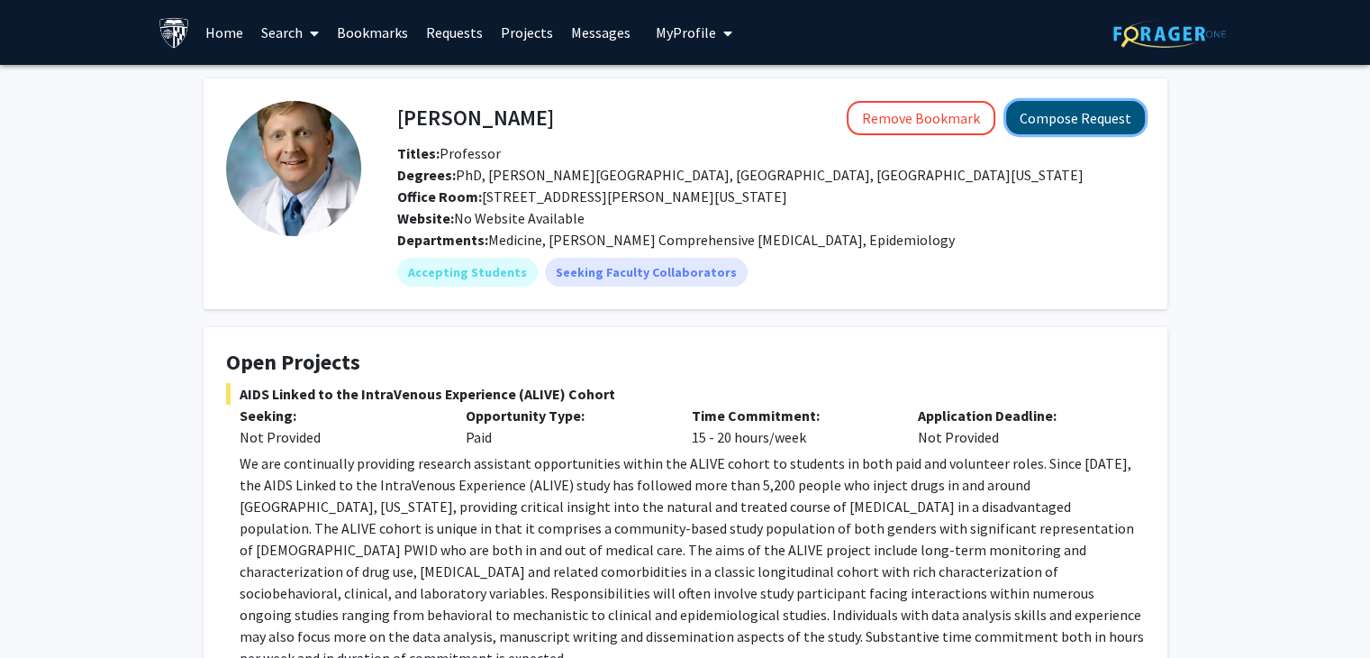
click at [1099, 121] on button "Compose Request" at bounding box center [1075, 117] width 139 height 33
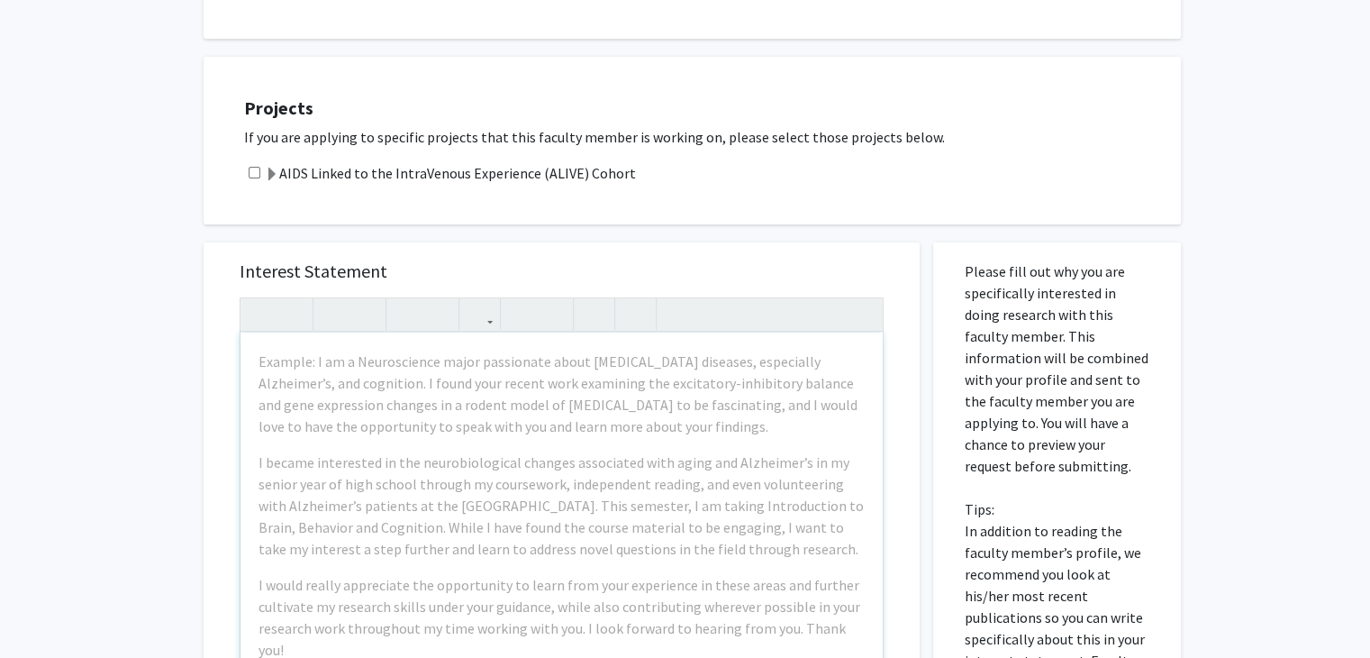
scroll to position [360, 0]
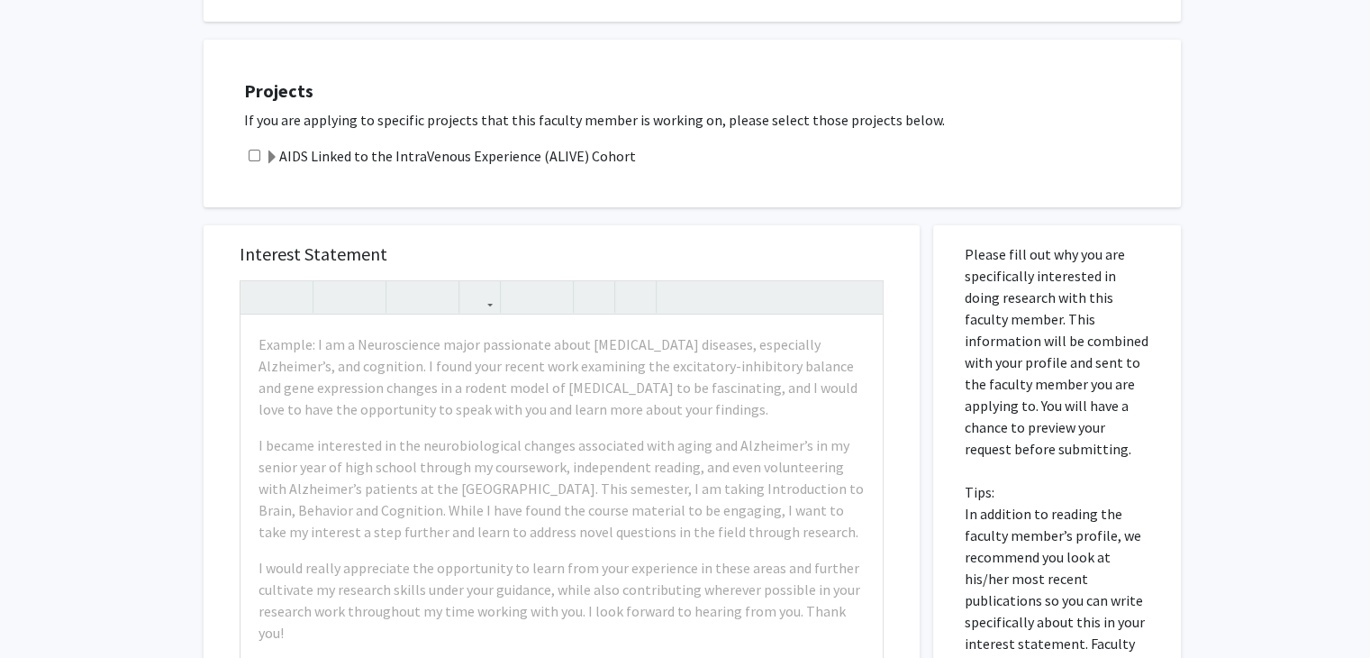
click at [256, 153] on input "checkbox" at bounding box center [255, 156] width 12 height 12
checkbox input "true"
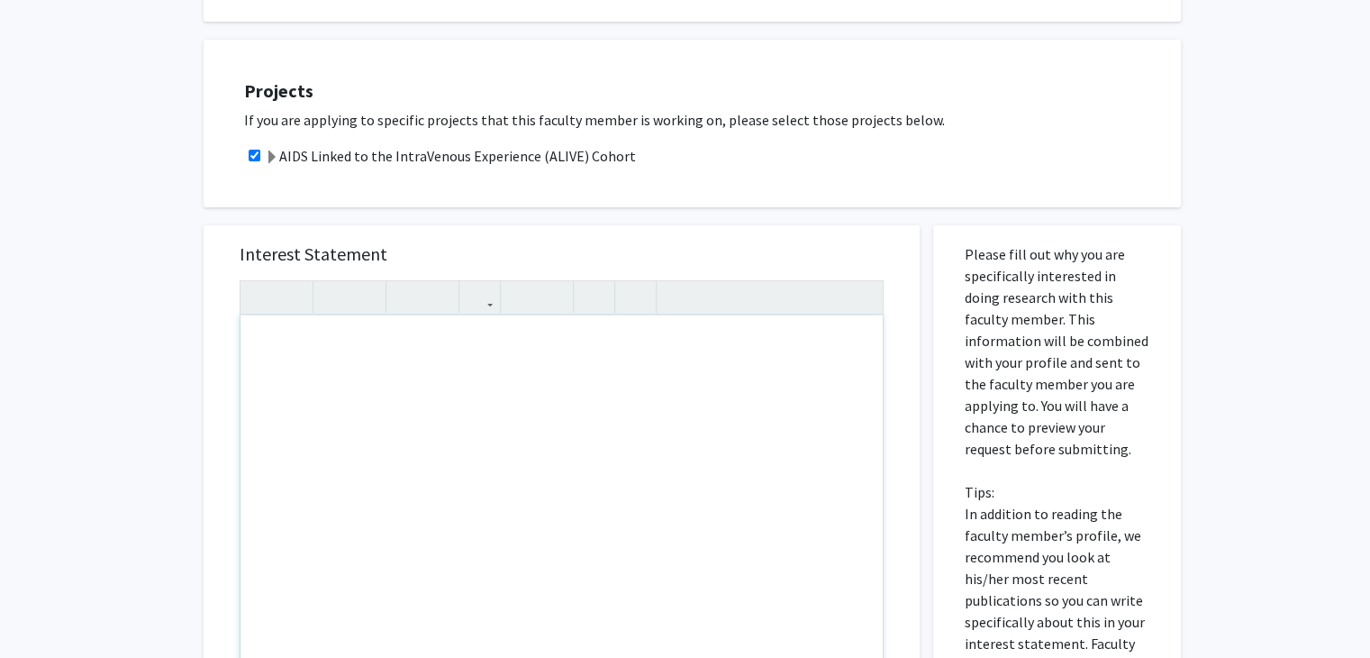
drag, startPoint x: 459, startPoint y: 412, endPoint x: 459, endPoint y: 387, distance: 24.3
click at [459, 406] on div "Note to users with screen readers: Please press Alt+0 or Option+0 to deactivate…" at bounding box center [562, 521] width 642 height 413
paste div "Note to users with screen readers: Please press Alt+0 or Option+0 to deactivate…"
type textarea "<l>Ipsu dolorsi, </a><c>Ad elit se Doeius Tempor, inc U la et dolorema Aliqua’e…"
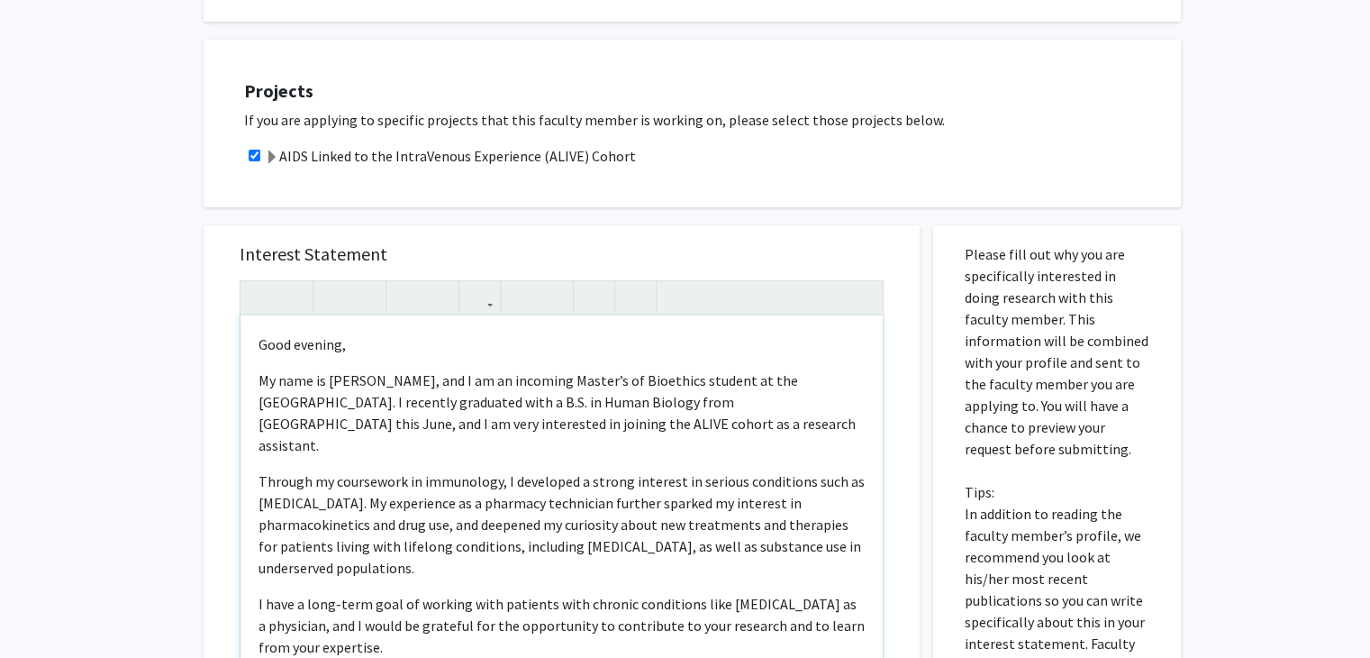
type textarea "<l>Ipsu dolorsi, </a><c>Ad elit se Doeius Tempor, inc U la et dolorema Aliqua’e…"
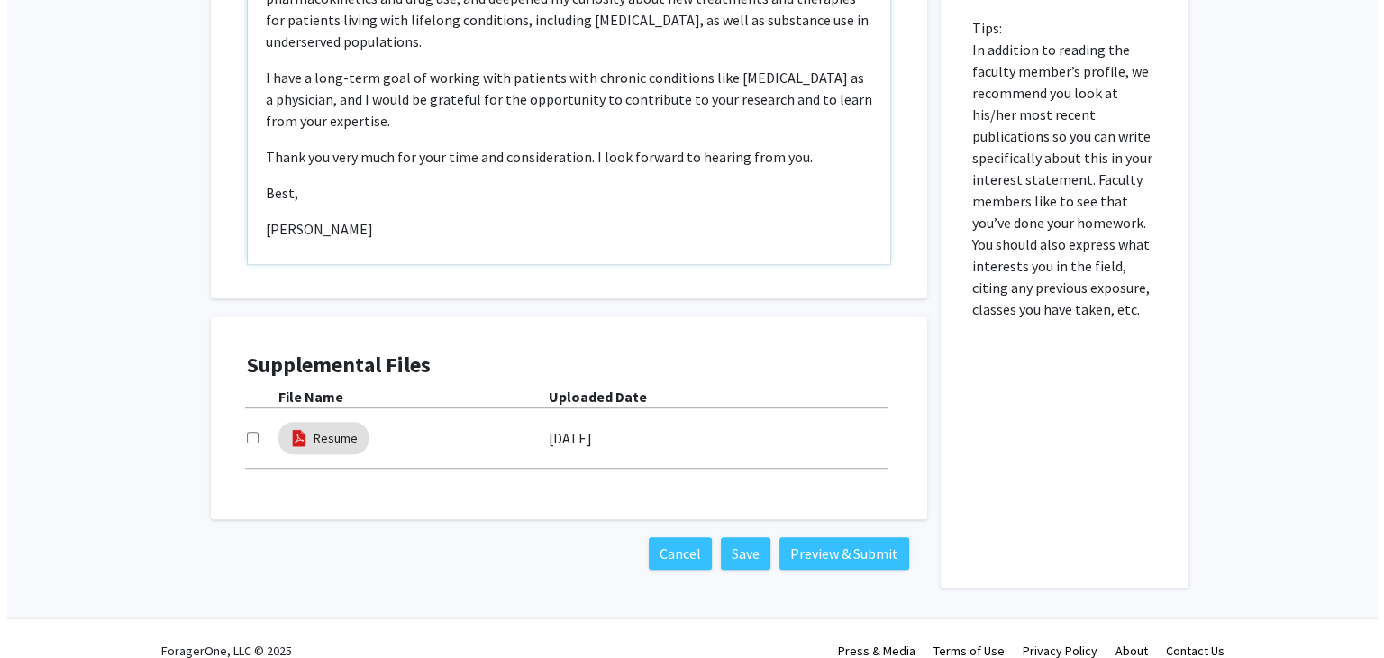
scroll to position [849, 0]
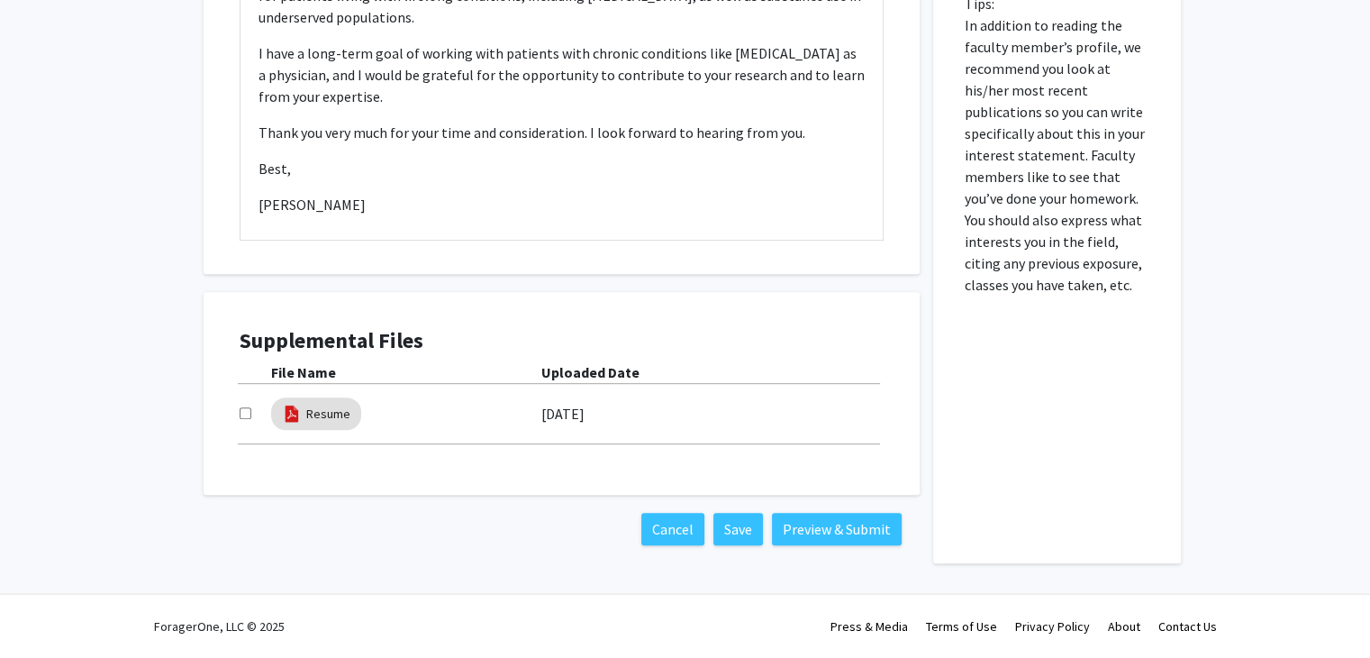
click at [247, 413] on input "checkbox" at bounding box center [246, 413] width 12 height 12
checkbox input "true"
click at [829, 531] on button "Preview & Submit" at bounding box center [837, 529] width 130 height 32
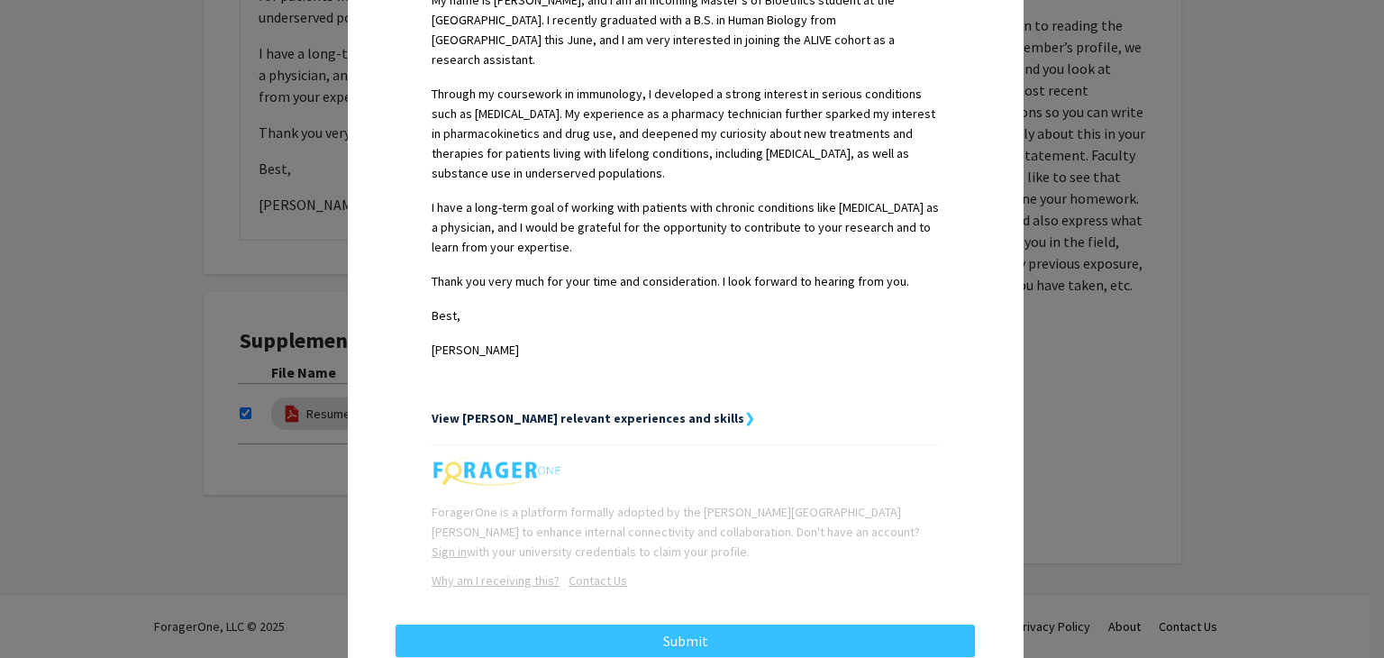
scroll to position [538, 0]
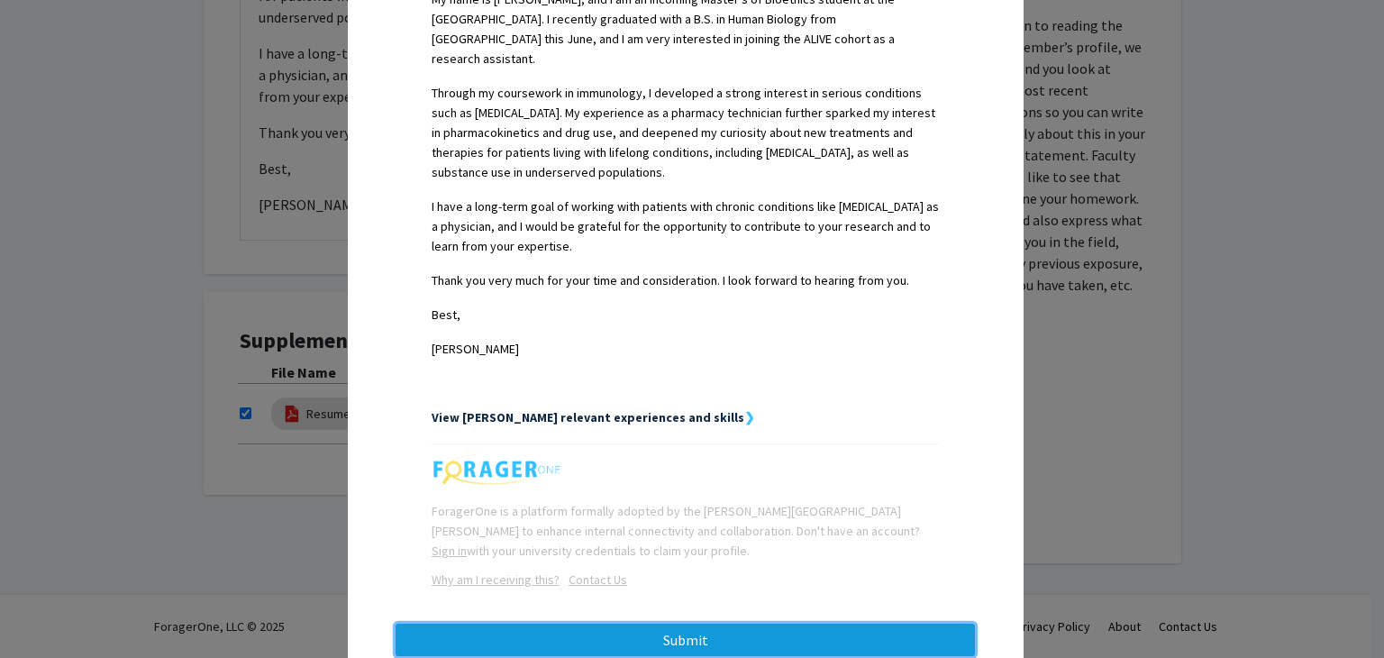
click at [876, 623] on button "Submit" at bounding box center [684, 639] width 579 height 32
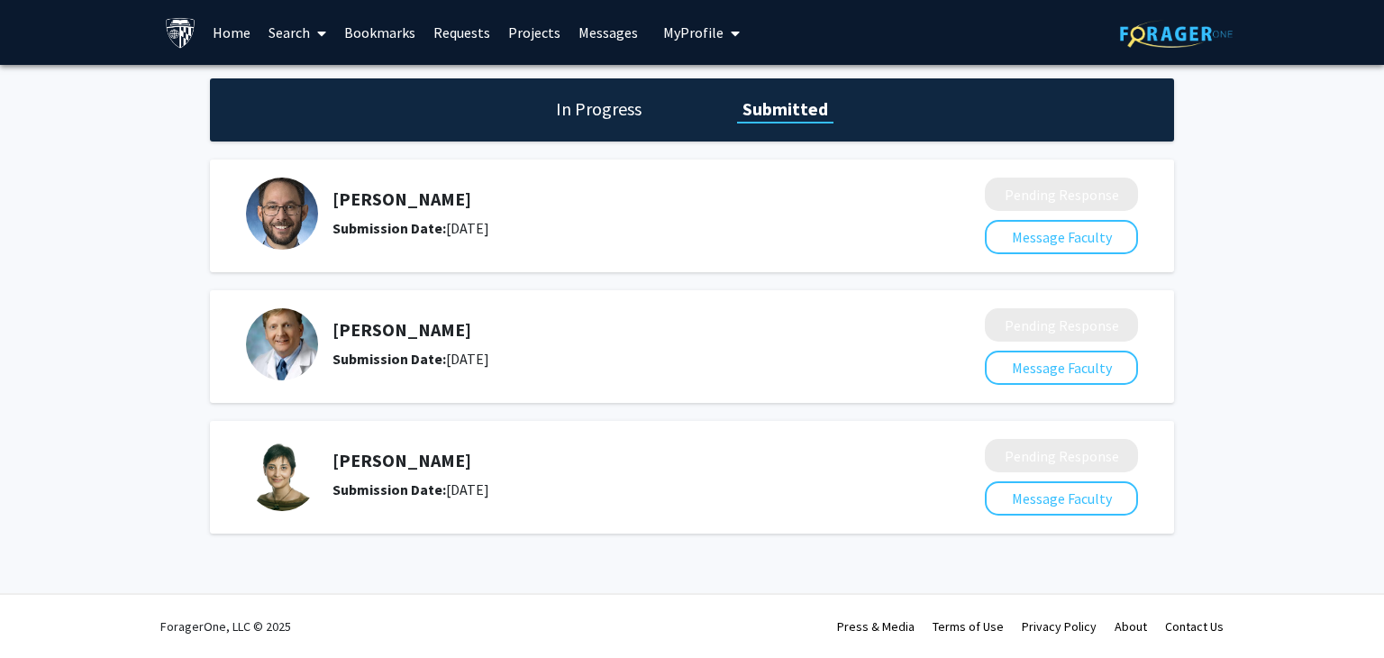
click at [595, 114] on h1 "In Progress" at bounding box center [598, 108] width 96 height 25
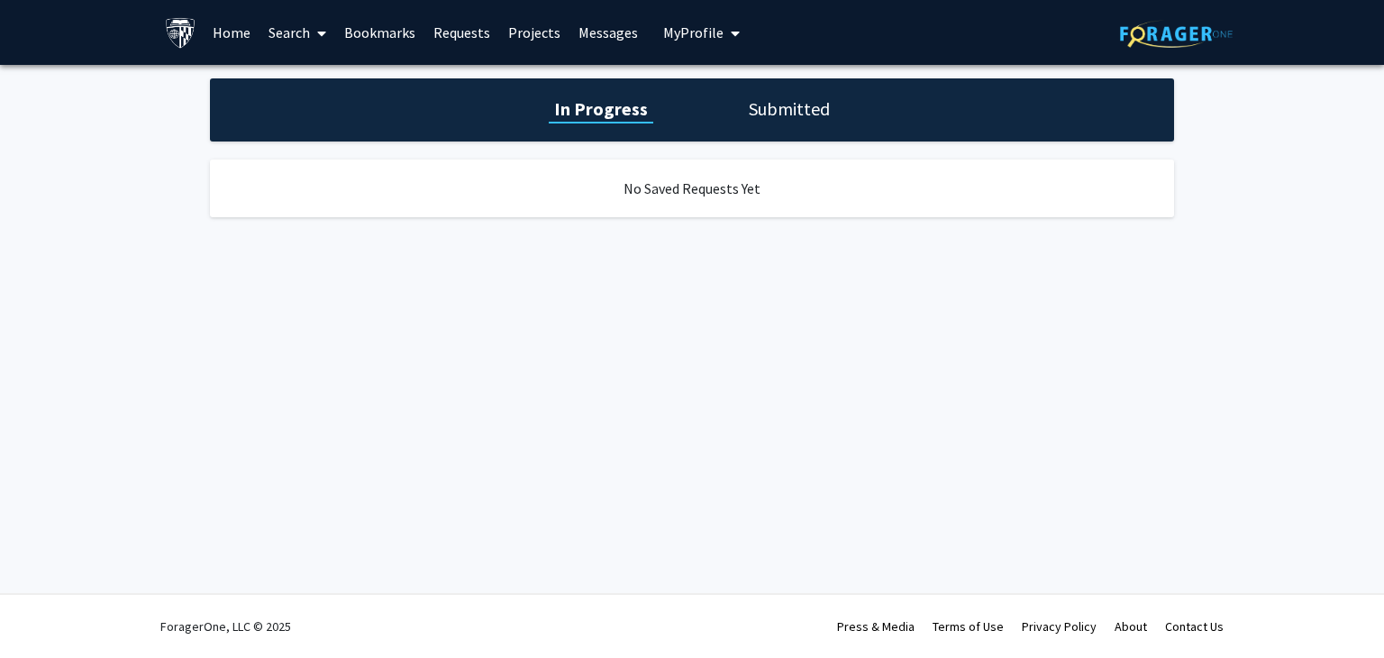
click at [219, 35] on link "Home" at bounding box center [232, 32] width 56 height 63
